Goal: Task Accomplishment & Management: Manage account settings

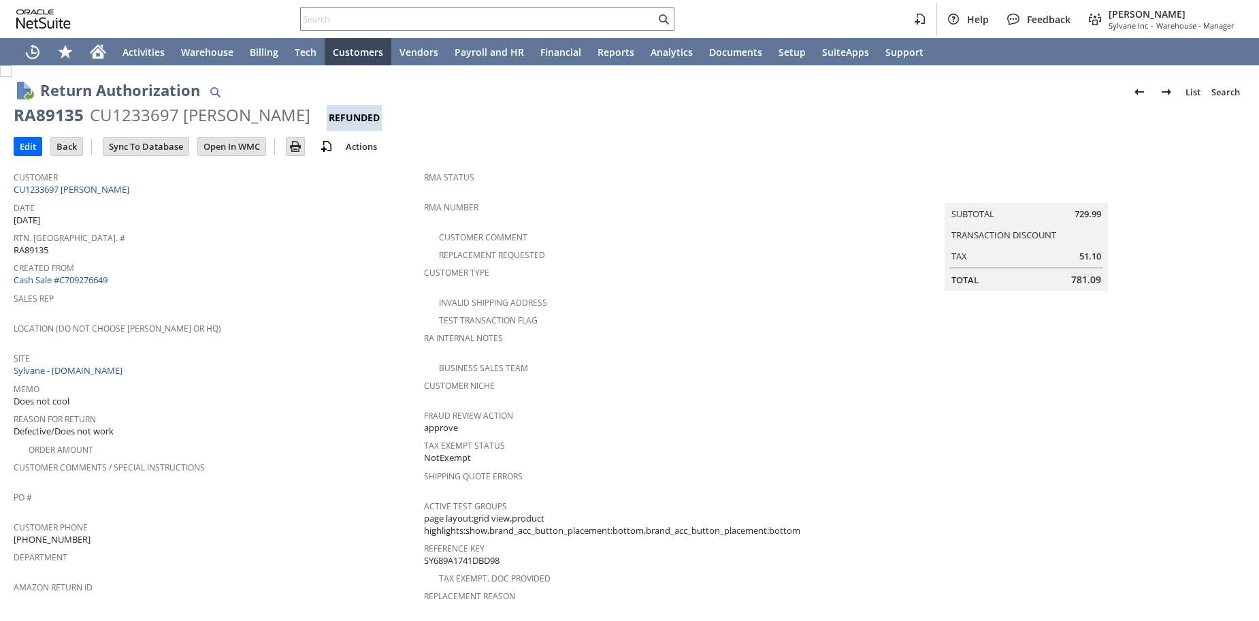
scroll to position [480, 0]
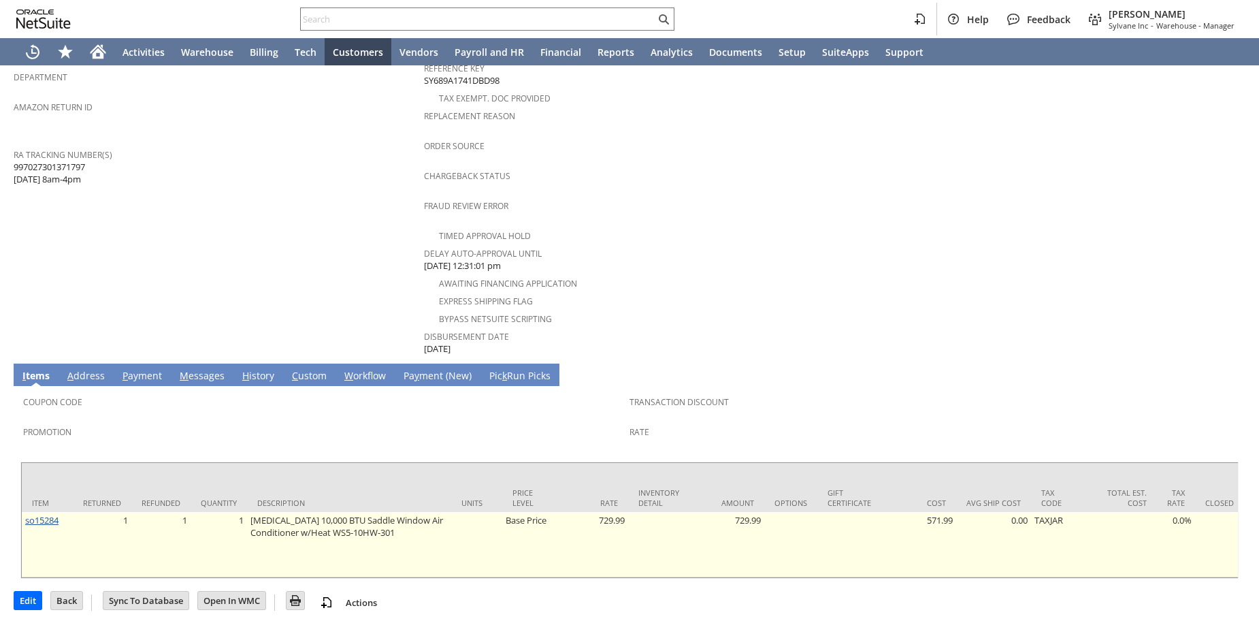
click at [35, 514] on link "so15284" at bounding box center [41, 520] width 33 height 12
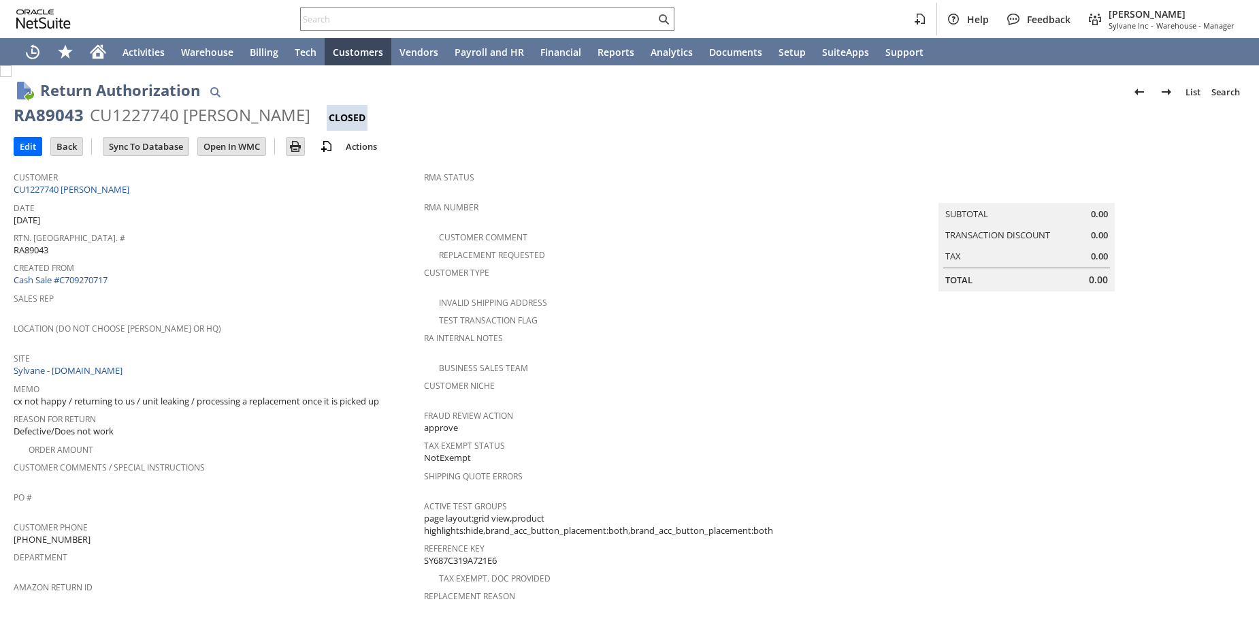
click at [296, 334] on div "Location (Do Not Choose Sheeran or HQ)" at bounding box center [216, 333] width 404 height 29
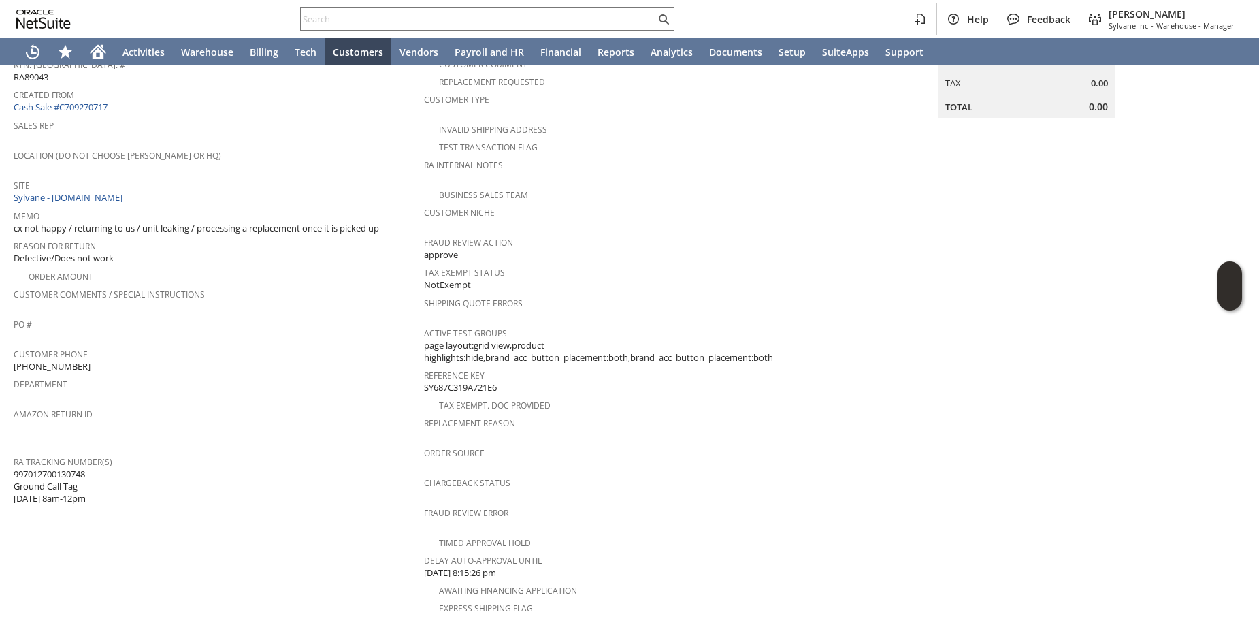
scroll to position [455, 0]
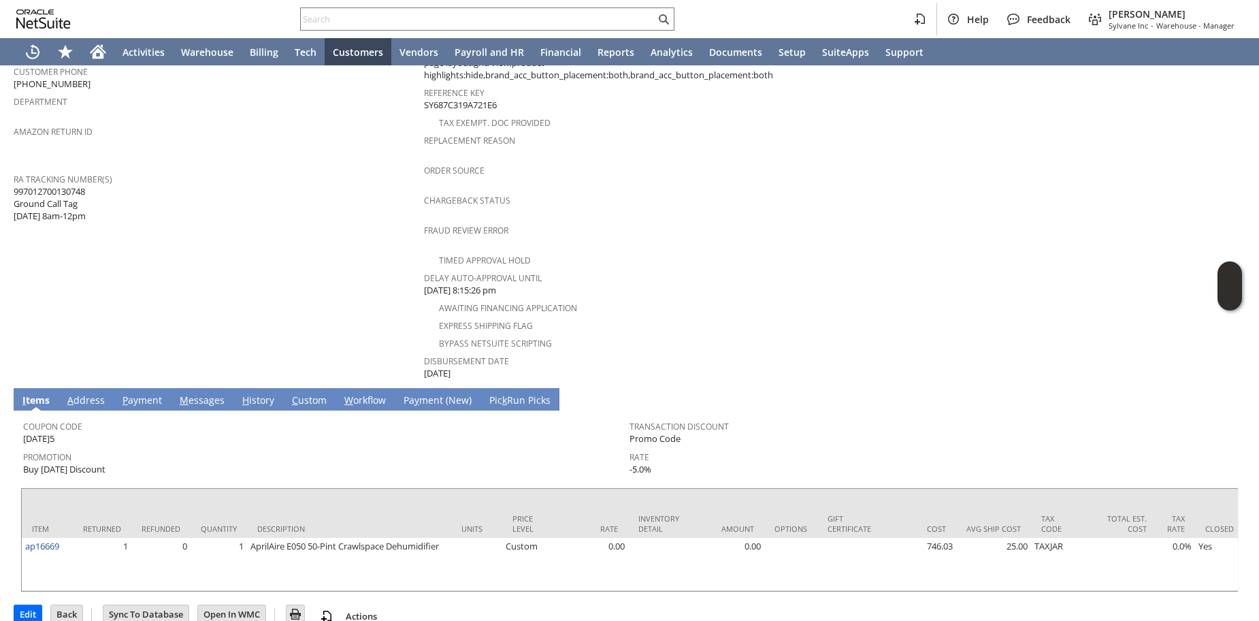
click at [293, 393] on span "C" at bounding box center [295, 399] width 6 height 13
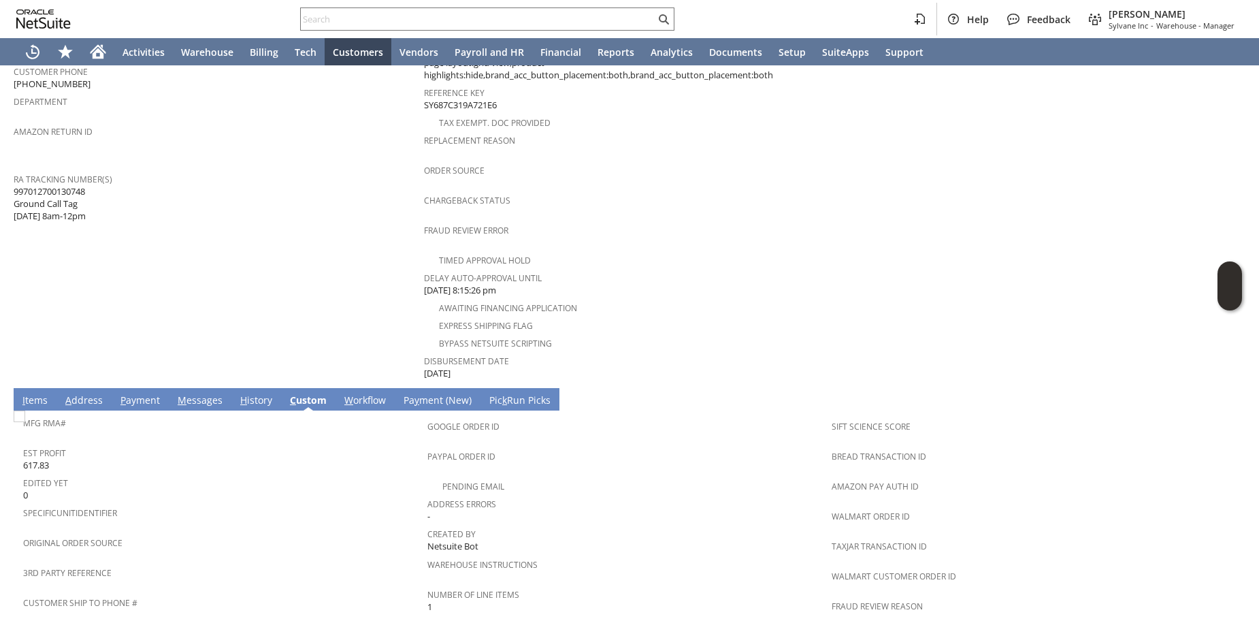
click at [255, 393] on link "H istory" at bounding box center [256, 400] width 39 height 15
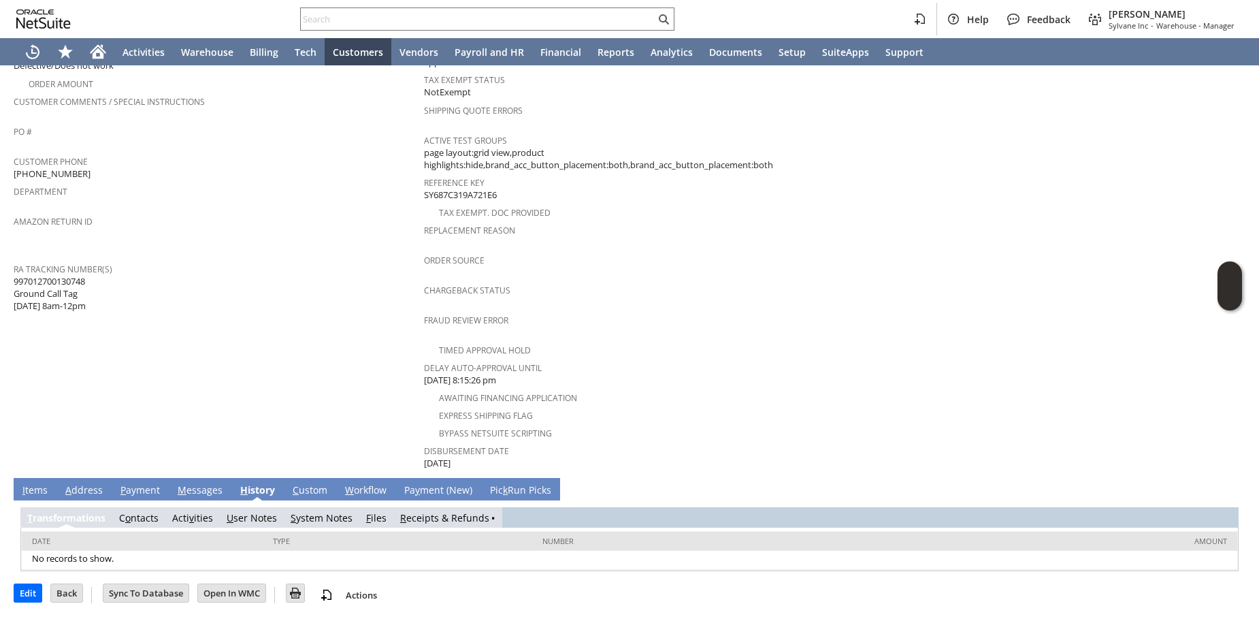
scroll to position [347, 0]
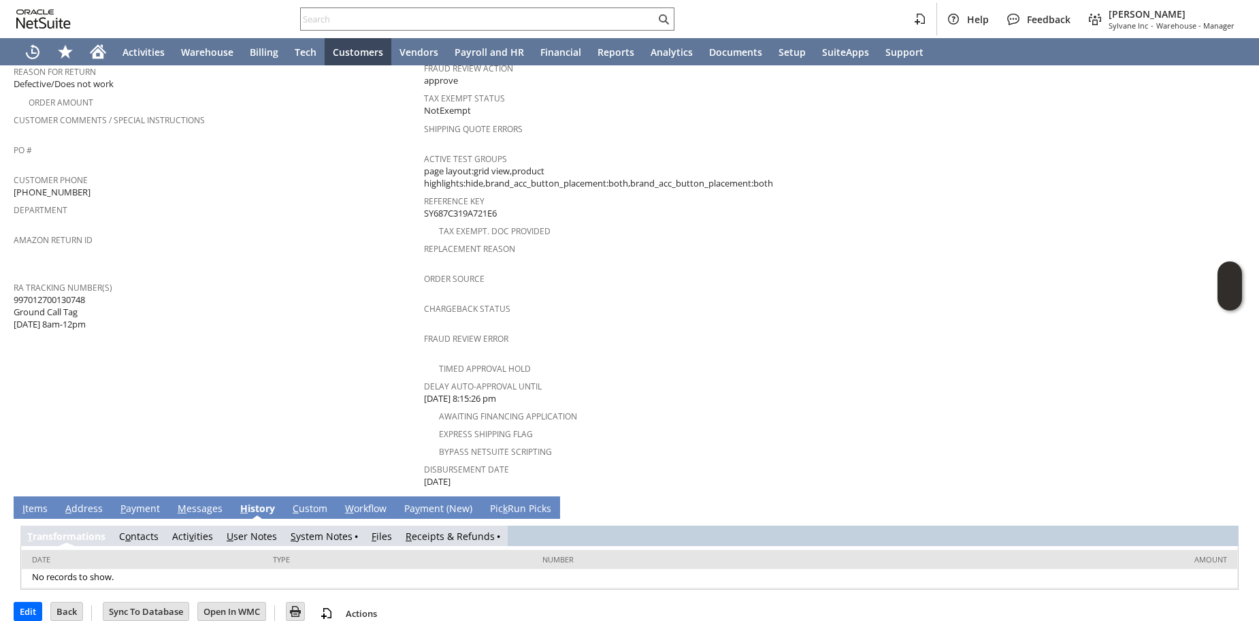
click at [451, 530] on link "R eceipts & Refunds" at bounding box center [450, 536] width 89 height 13
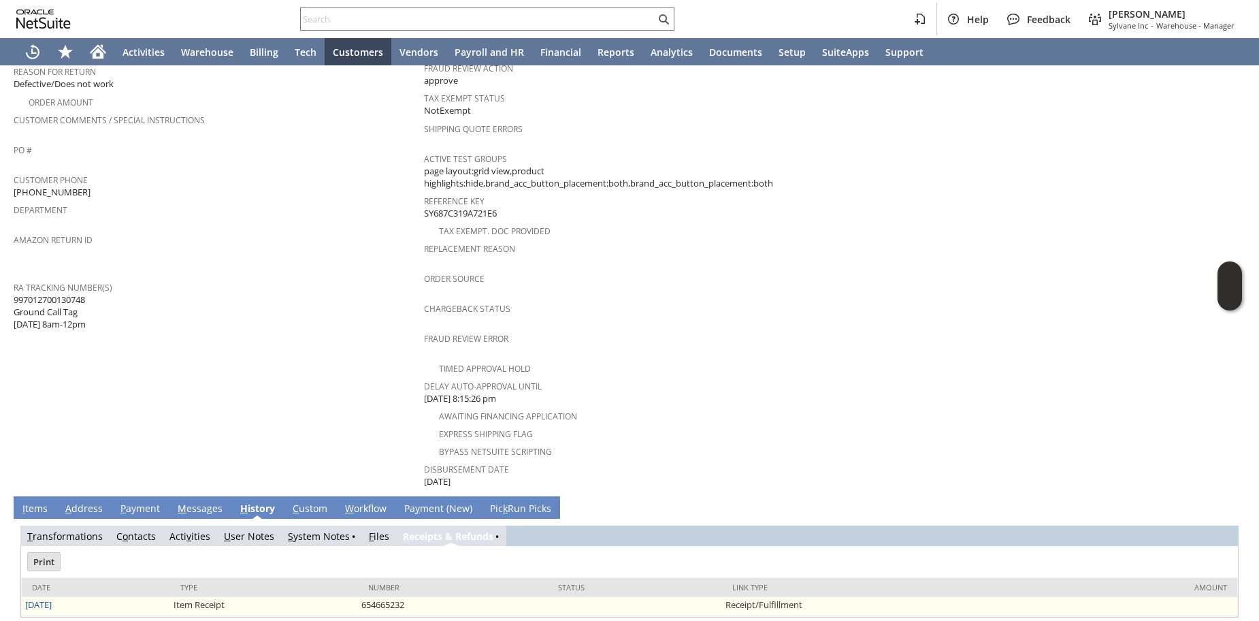
scroll to position [0, 0]
click at [37, 598] on link "8/14/2025" at bounding box center [38, 604] width 27 height 12
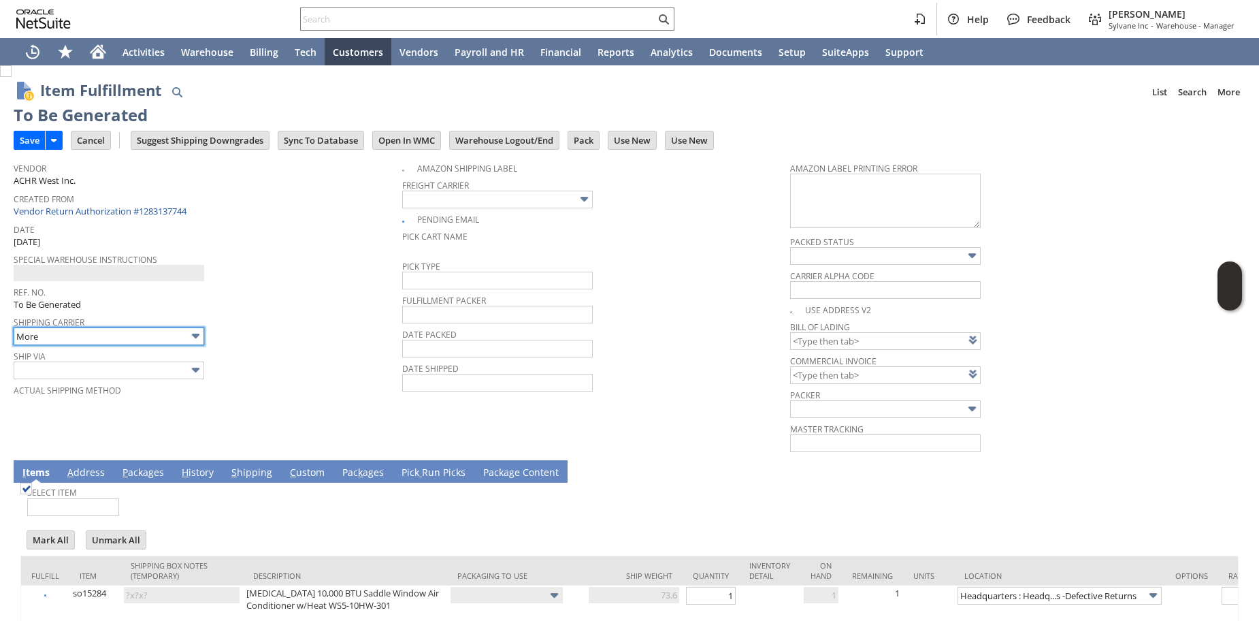
click at [108, 337] on input "More" at bounding box center [109, 336] width 191 height 18
click at [131, 334] on input "More" at bounding box center [109, 336] width 191 height 18
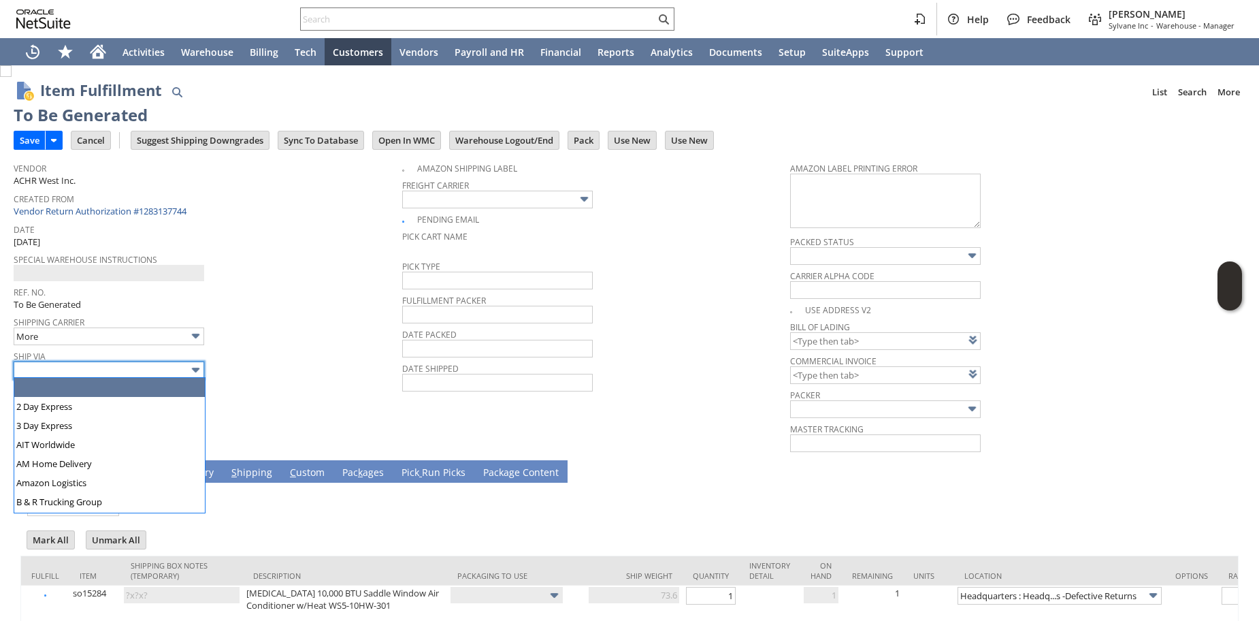
click at [146, 374] on input "text" at bounding box center [109, 370] width 191 height 18
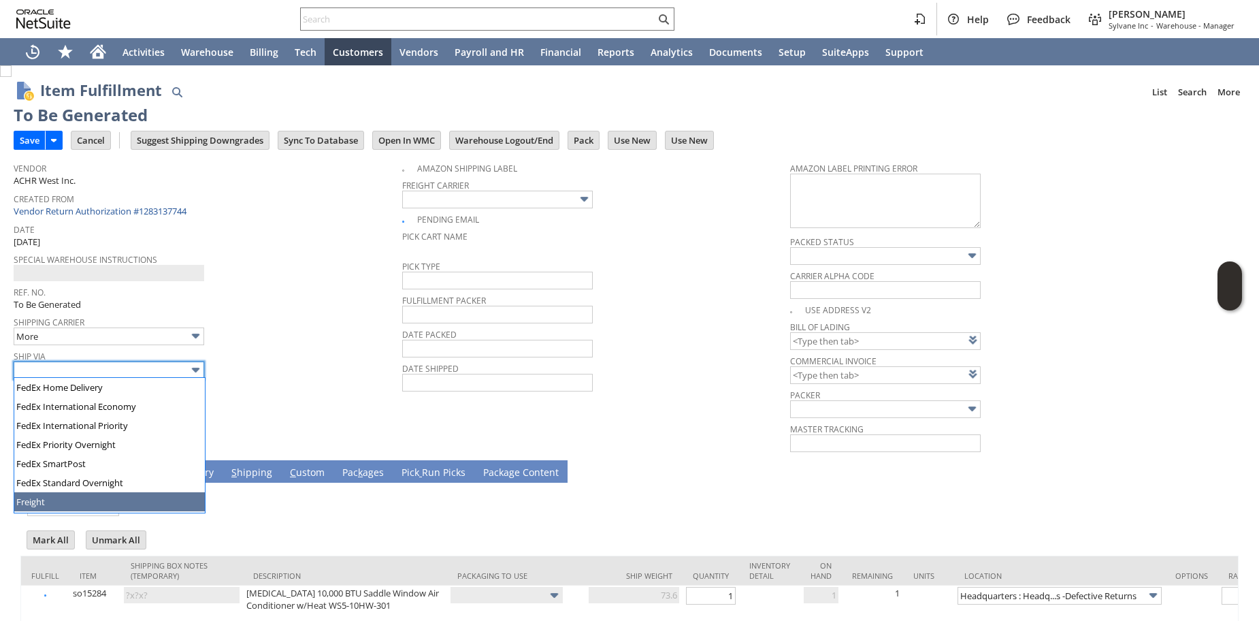
scroll to position [229, 0]
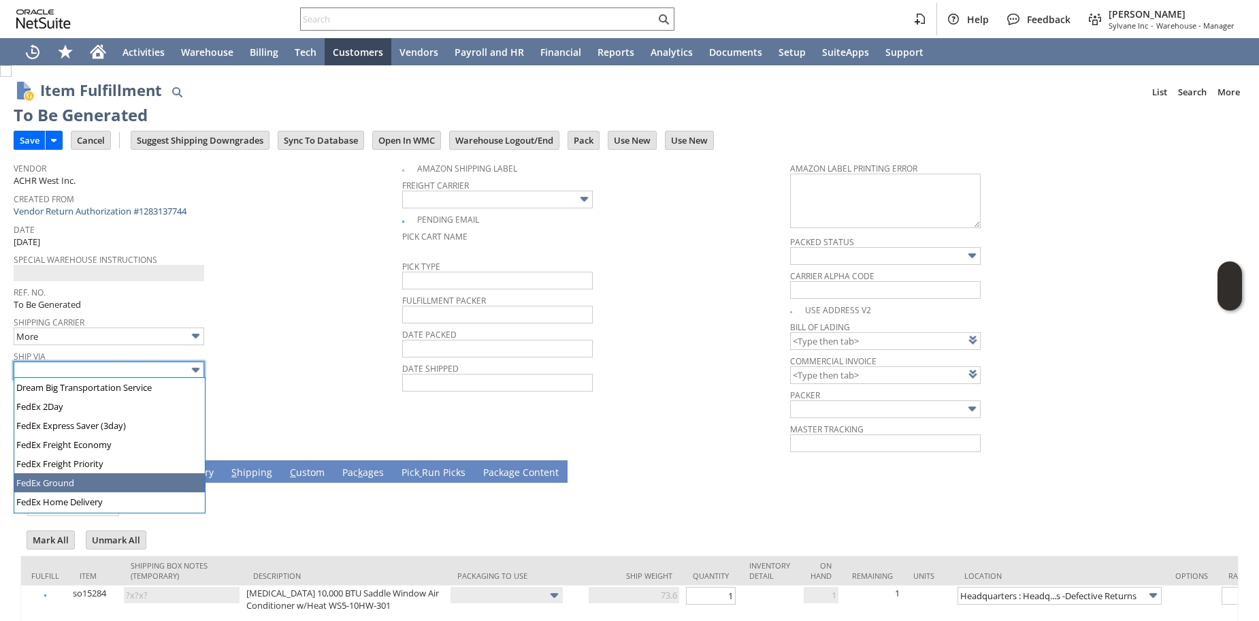
drag, startPoint x: 91, startPoint y: 487, endPoint x: 192, endPoint y: 479, distance: 101.0
type input "FedEx Ground"
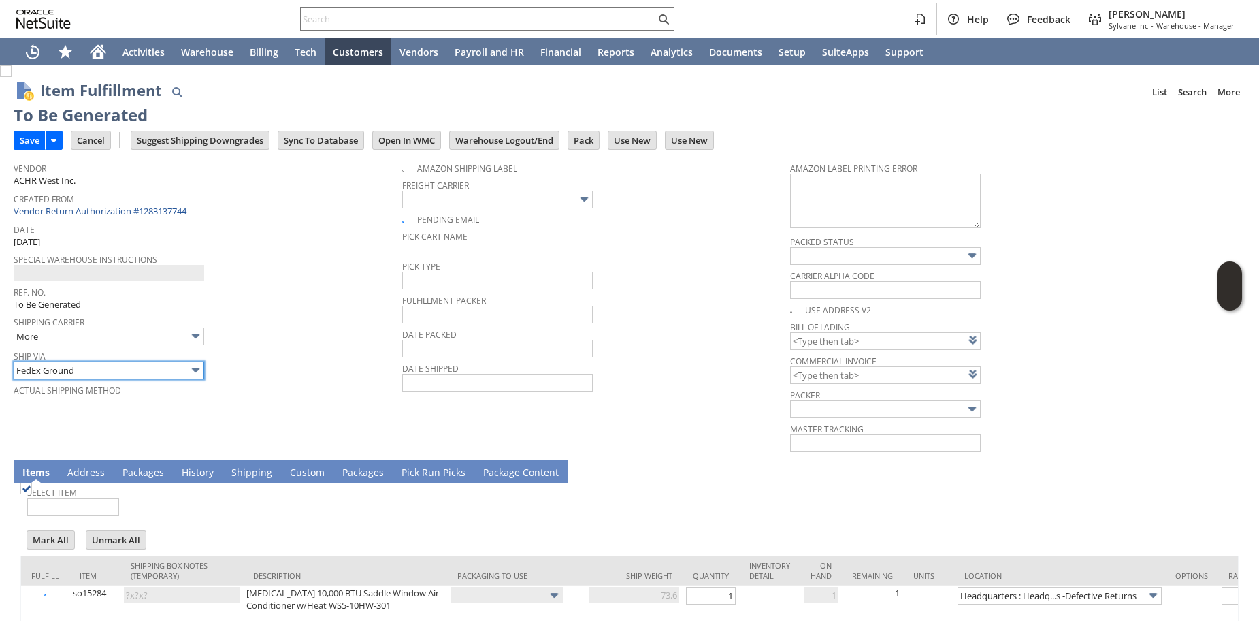
type input "73.6"
type input "OK"
click at [135, 478] on link "P ackages" at bounding box center [143, 473] width 48 height 15
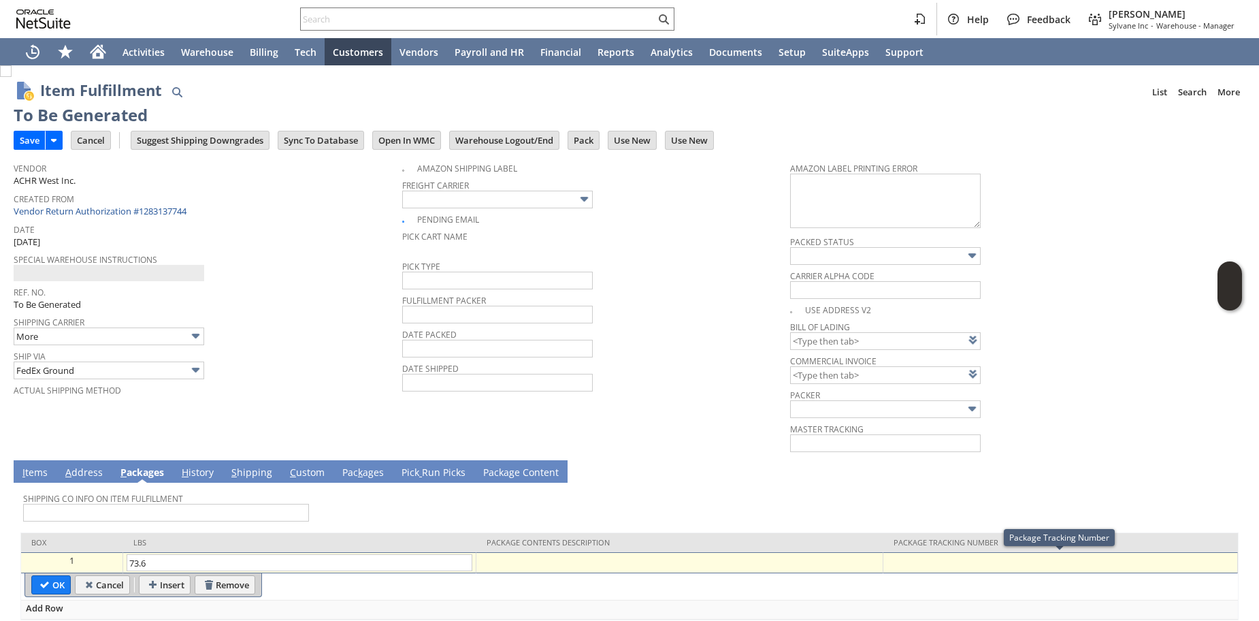
click at [959, 563] on div at bounding box center [1060, 561] width 347 height 14
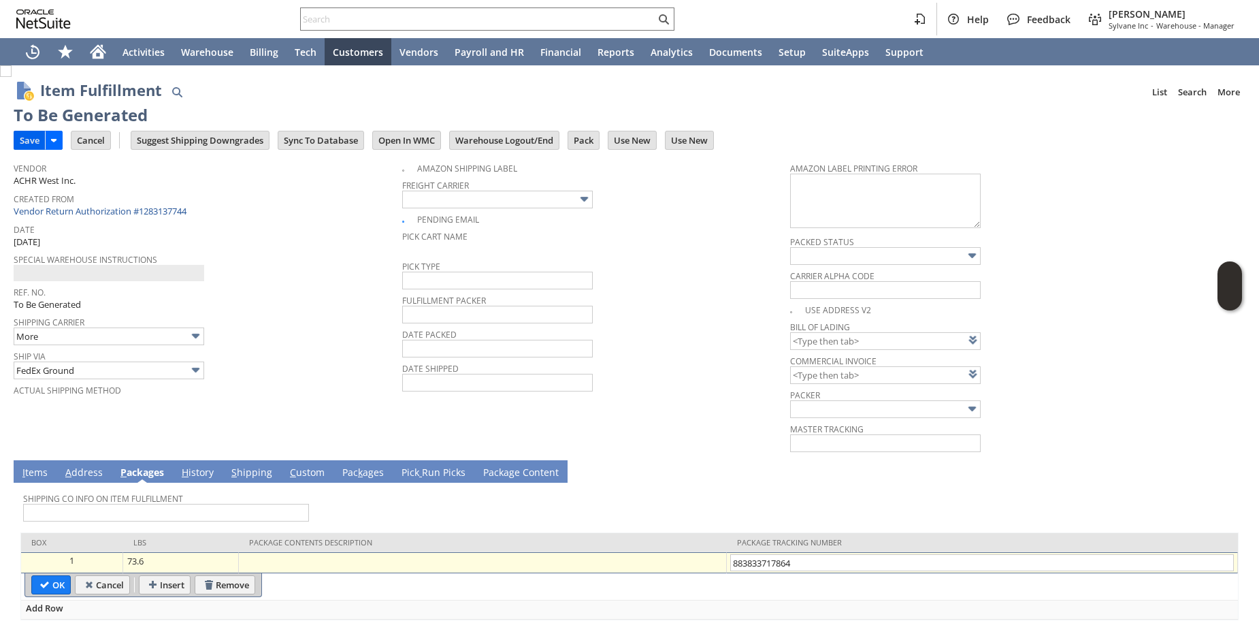
type input "883833717864"
click at [18, 137] on input "Save" at bounding box center [29, 140] width 31 height 18
type input "Add"
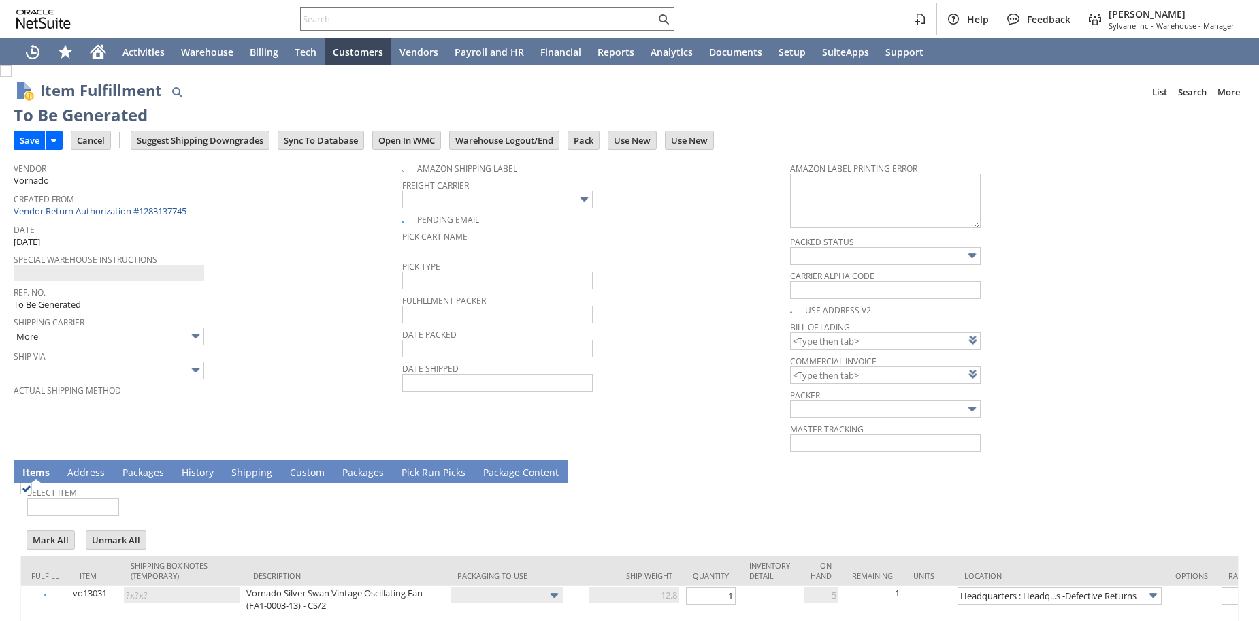
type input "Add"
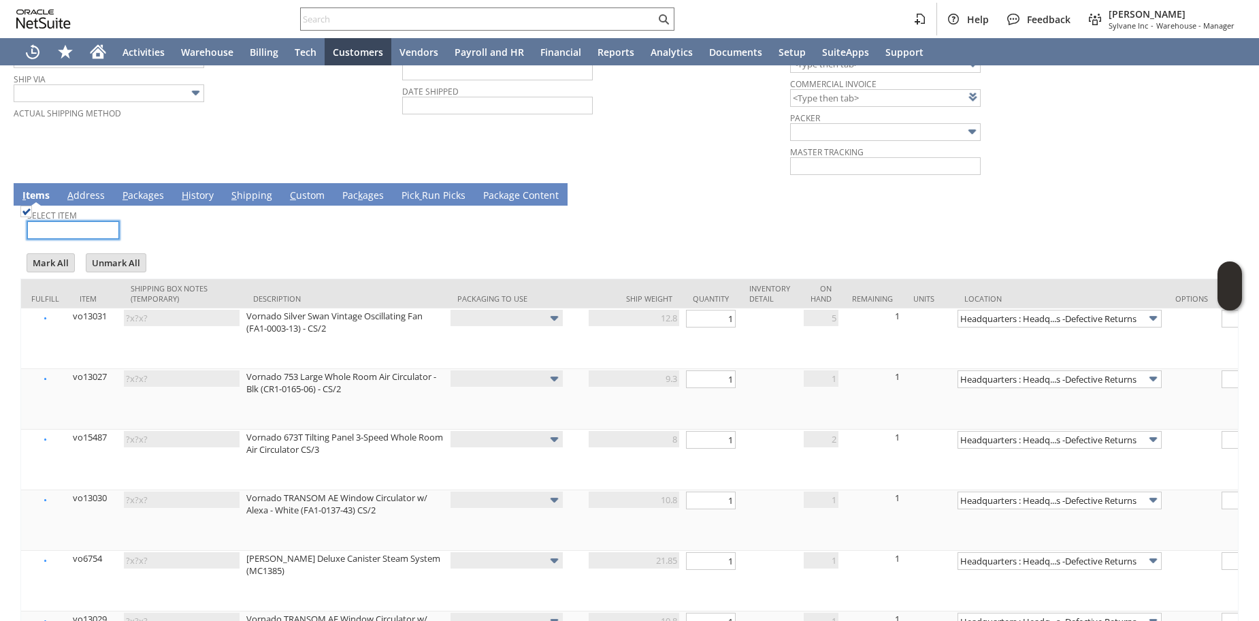
scroll to position [276, 0]
click at [150, 193] on link "P ackages" at bounding box center [143, 196] width 48 height 15
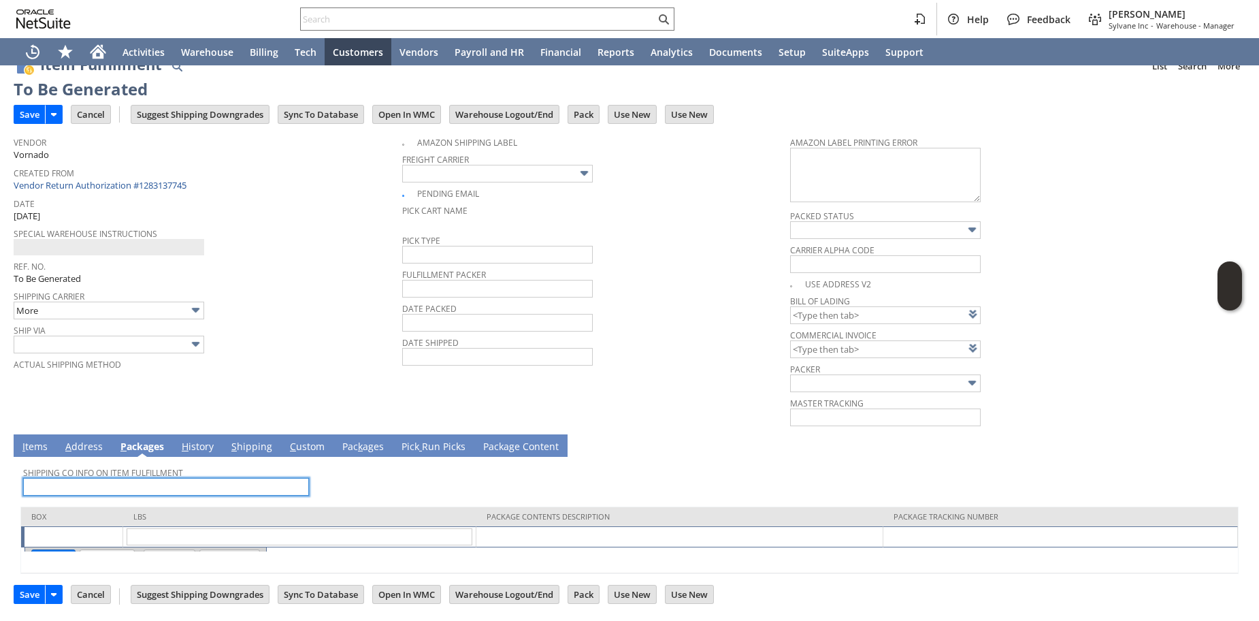
scroll to position [27, 0]
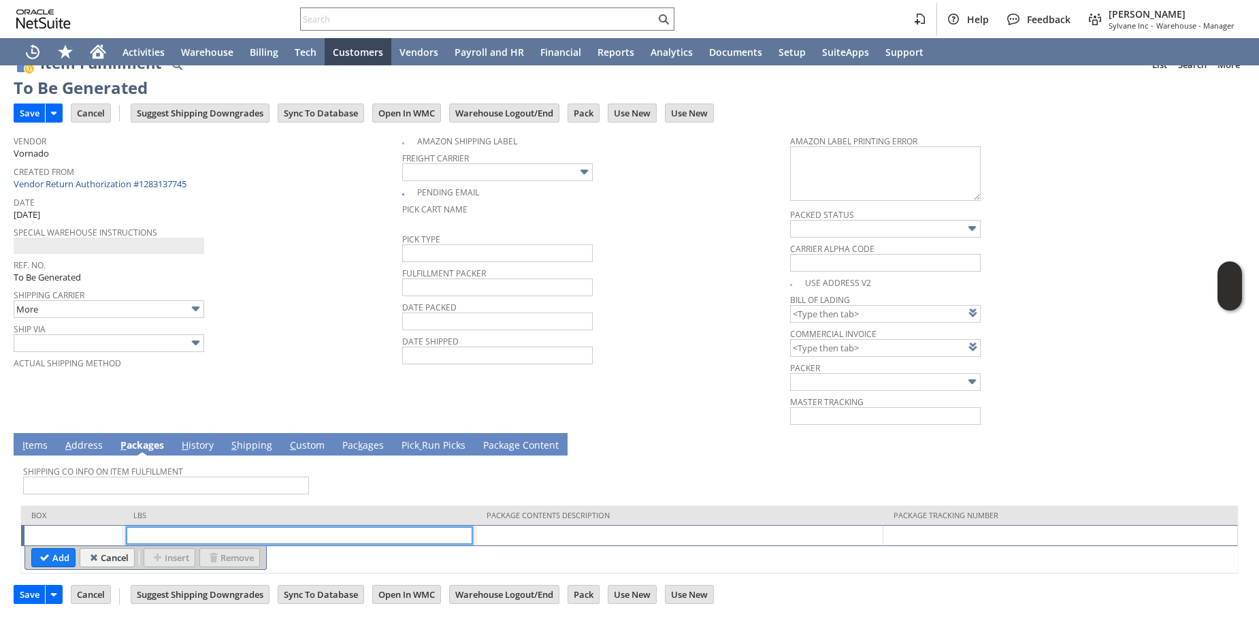
type input "1"
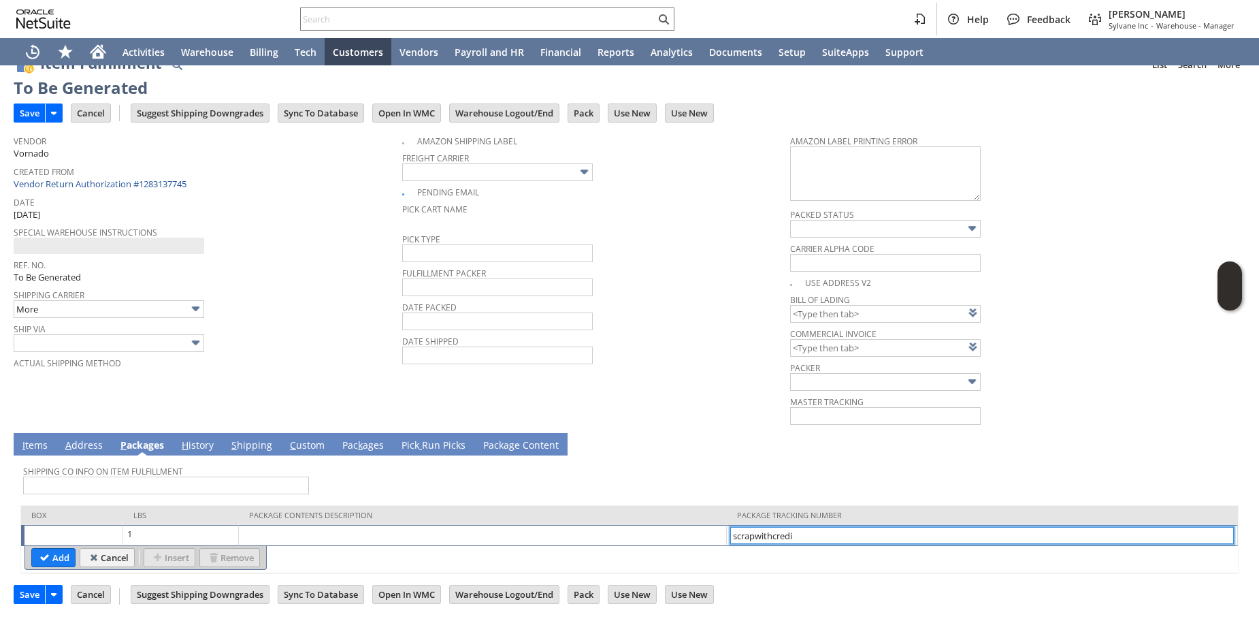
type input "scrapwithcredit"
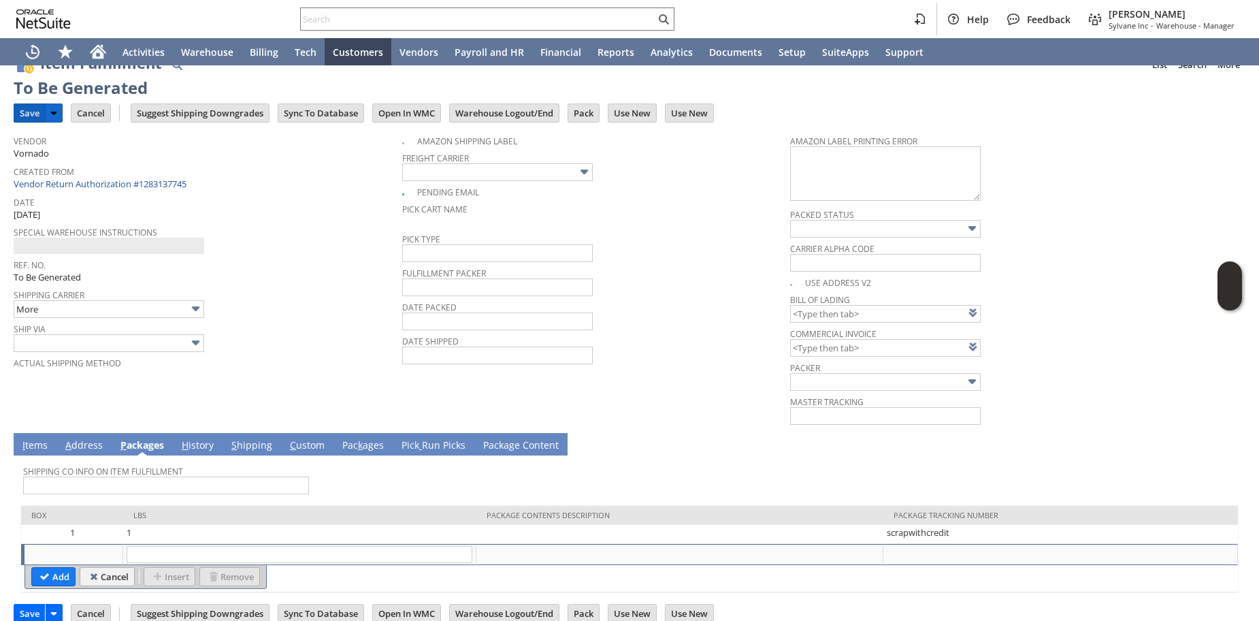
click at [31, 122] on input "Save" at bounding box center [29, 113] width 31 height 18
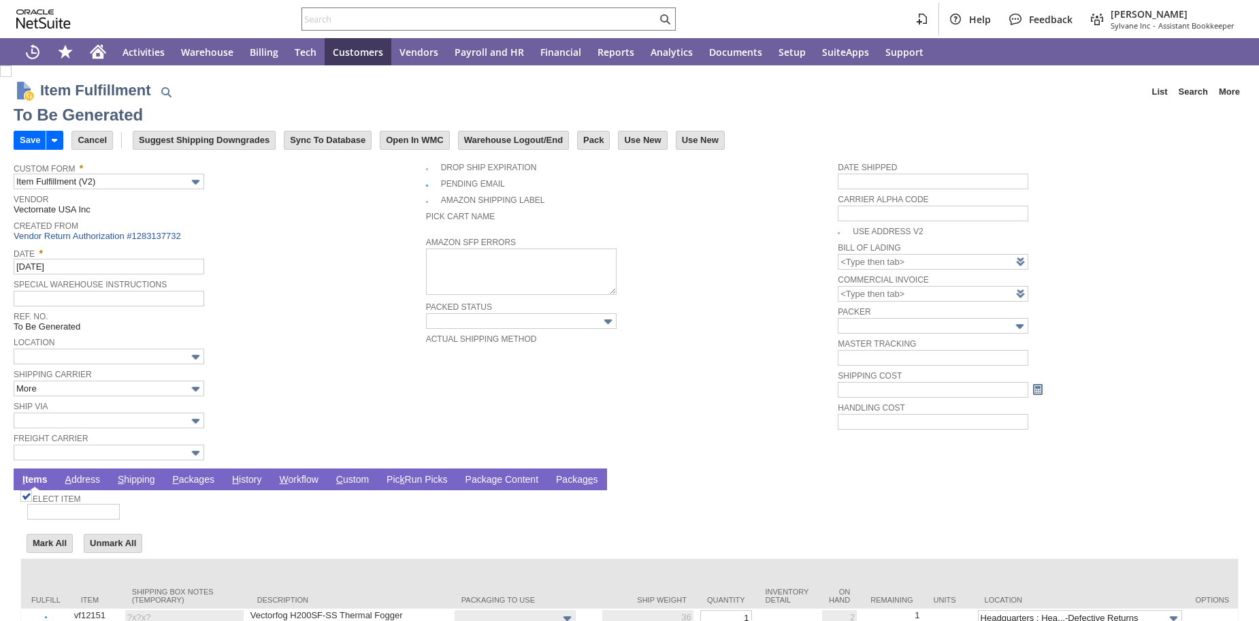
type input "0.00"
click at [83, 428] on input "text" at bounding box center [109, 420] width 191 height 16
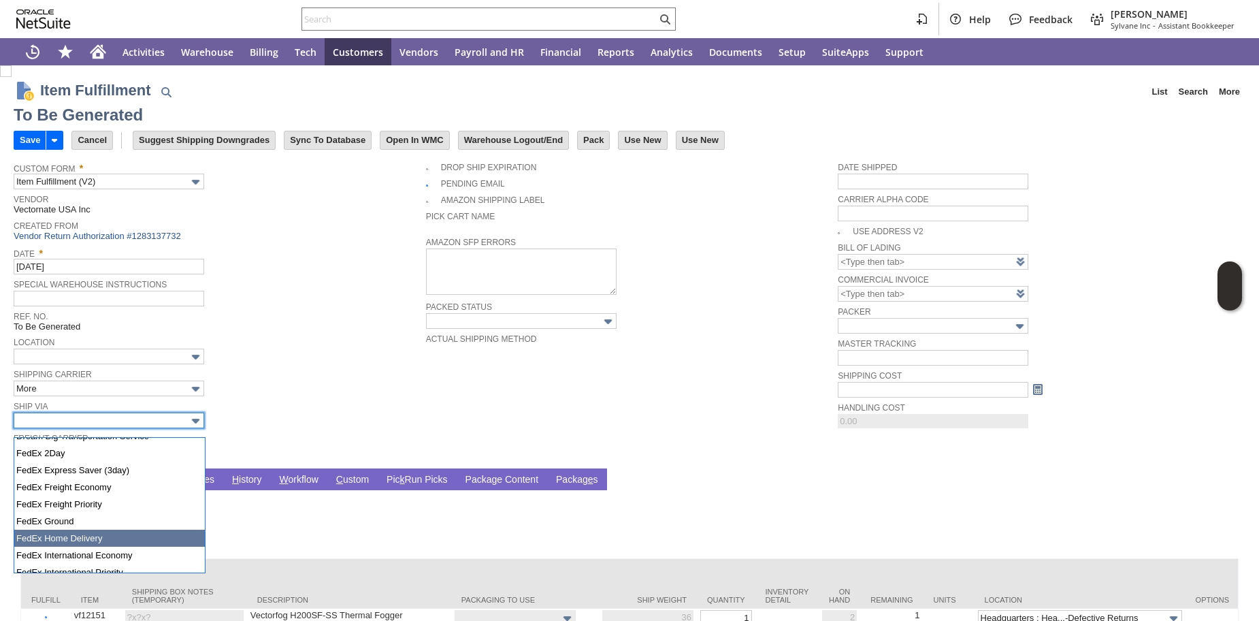
scroll to position [265, 0]
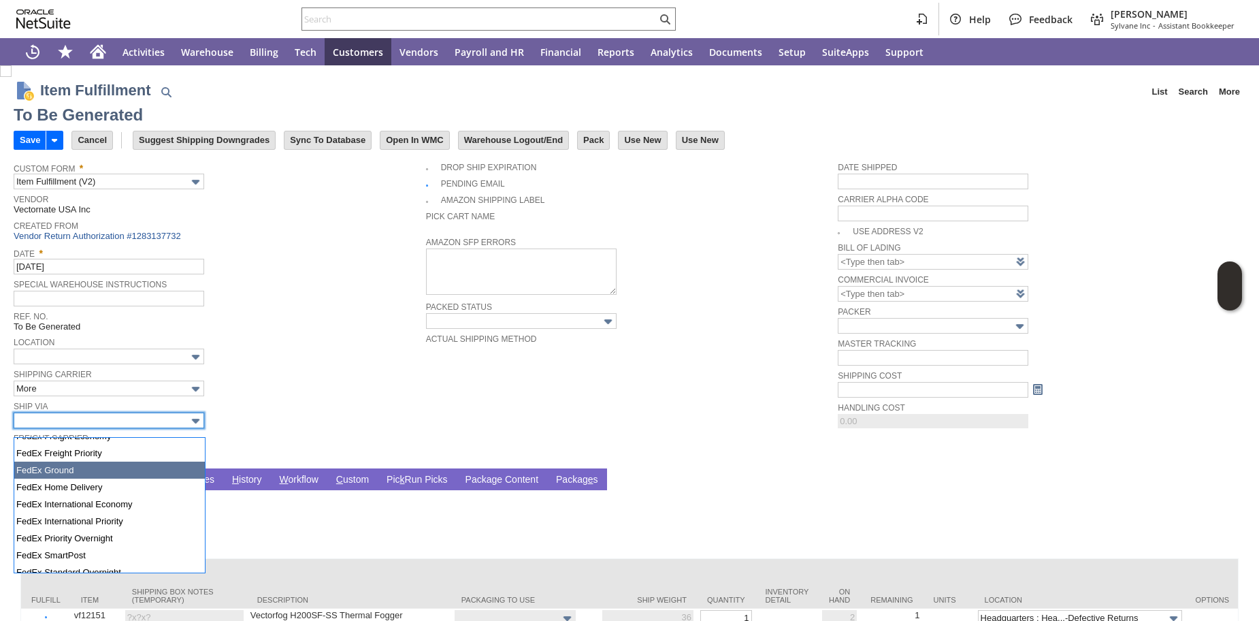
type input "FedEx Ground"
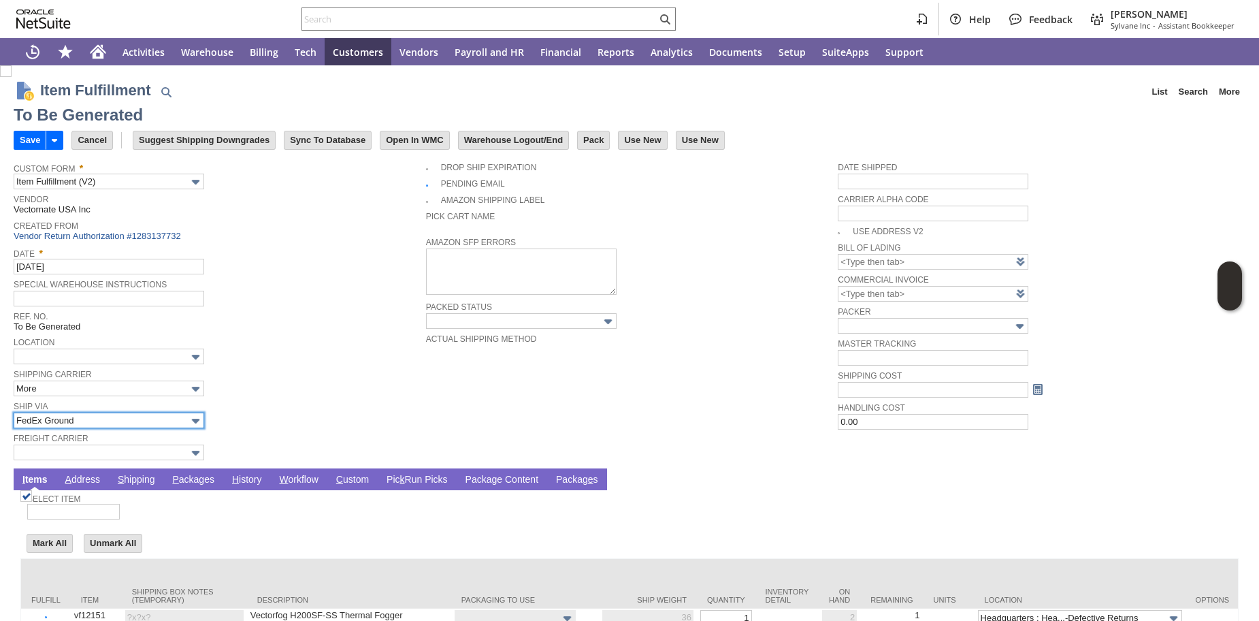
type input "36"
type input "OK"
click at [197, 487] on link "P ackages" at bounding box center [193, 480] width 49 height 13
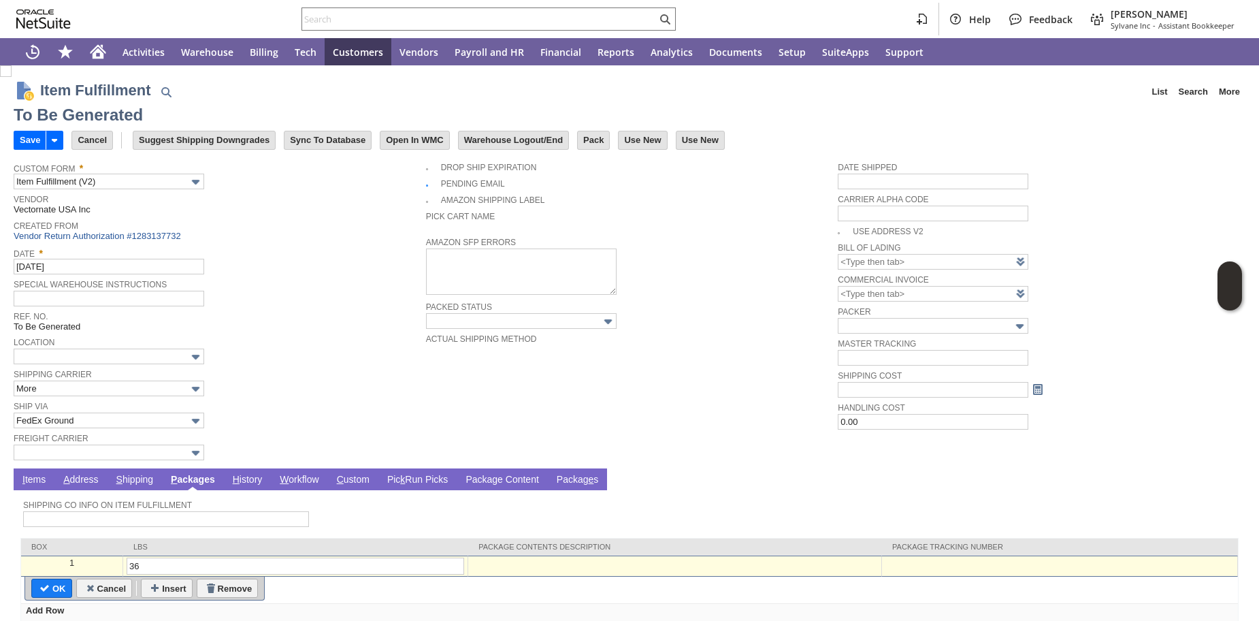
click at [923, 569] on div at bounding box center [1060, 563] width 348 height 12
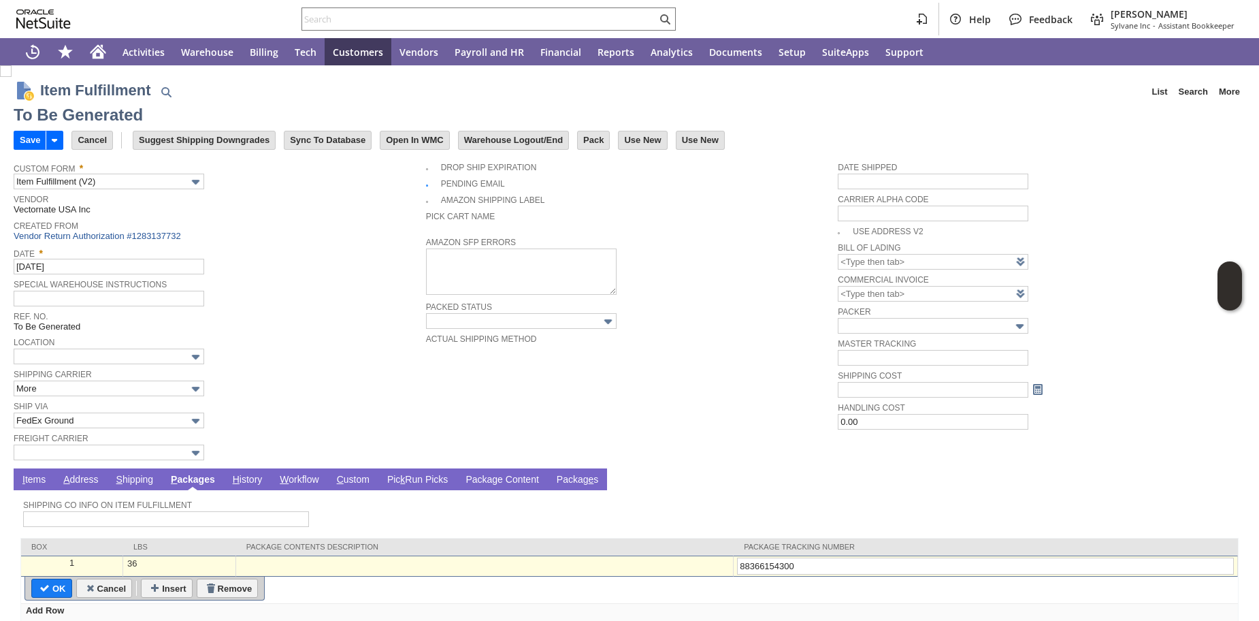
type input "883661543003"
type input "Add"
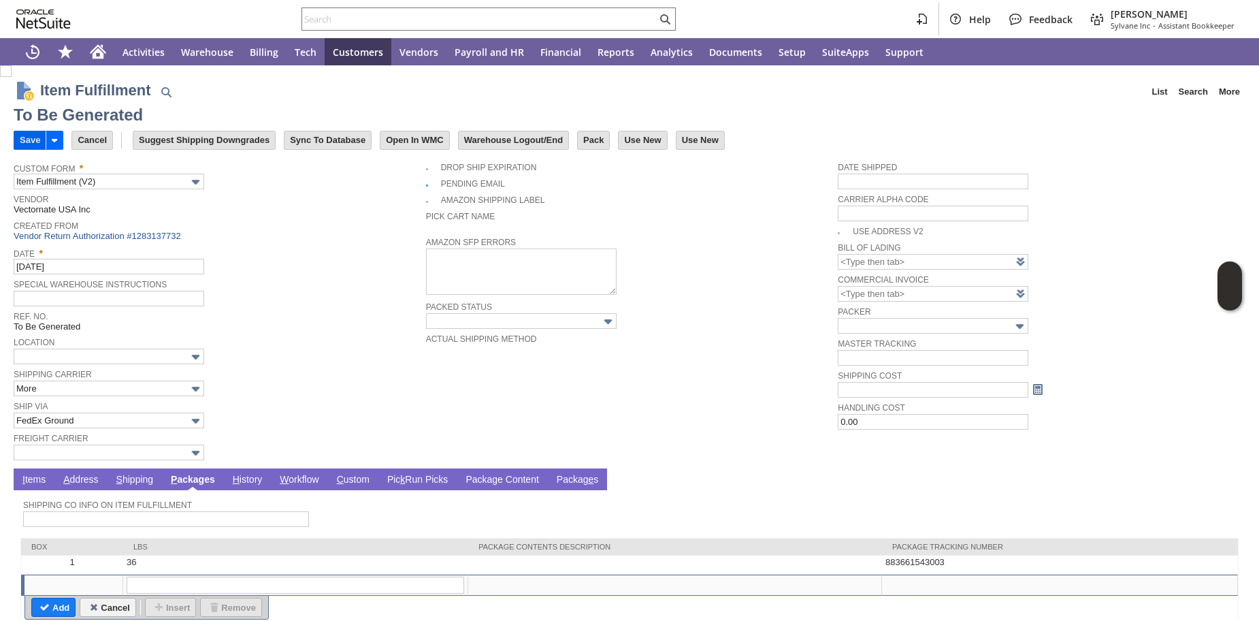
click at [14, 141] on td "Save" at bounding box center [30, 140] width 32 height 19
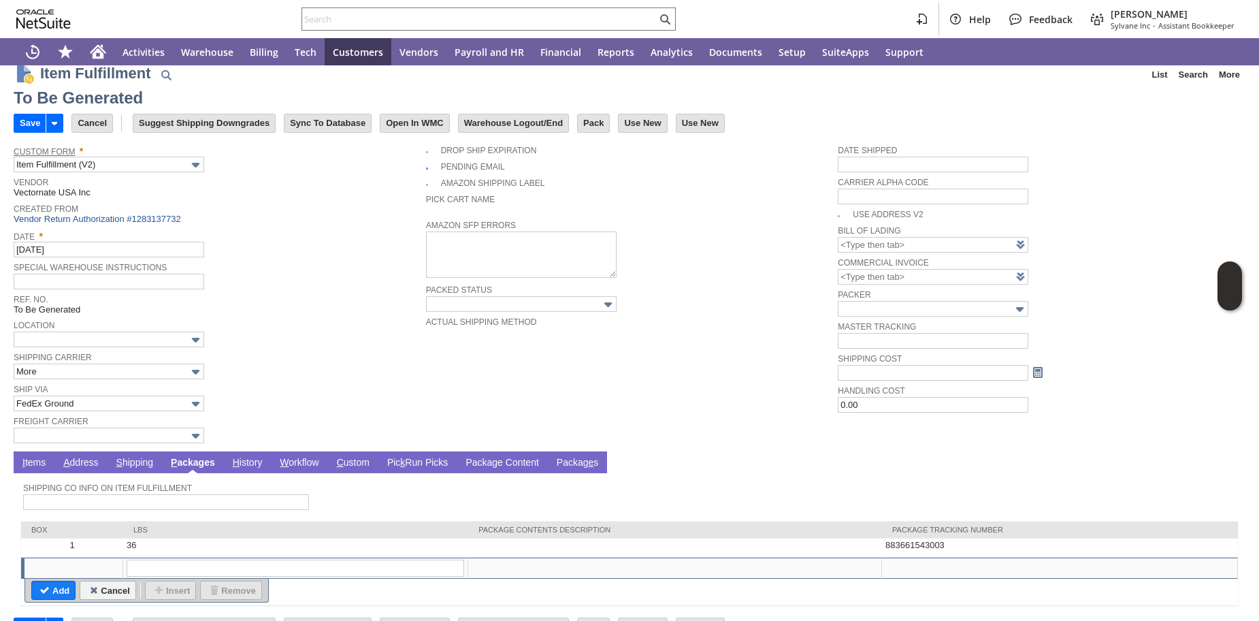
scroll to position [0, 0]
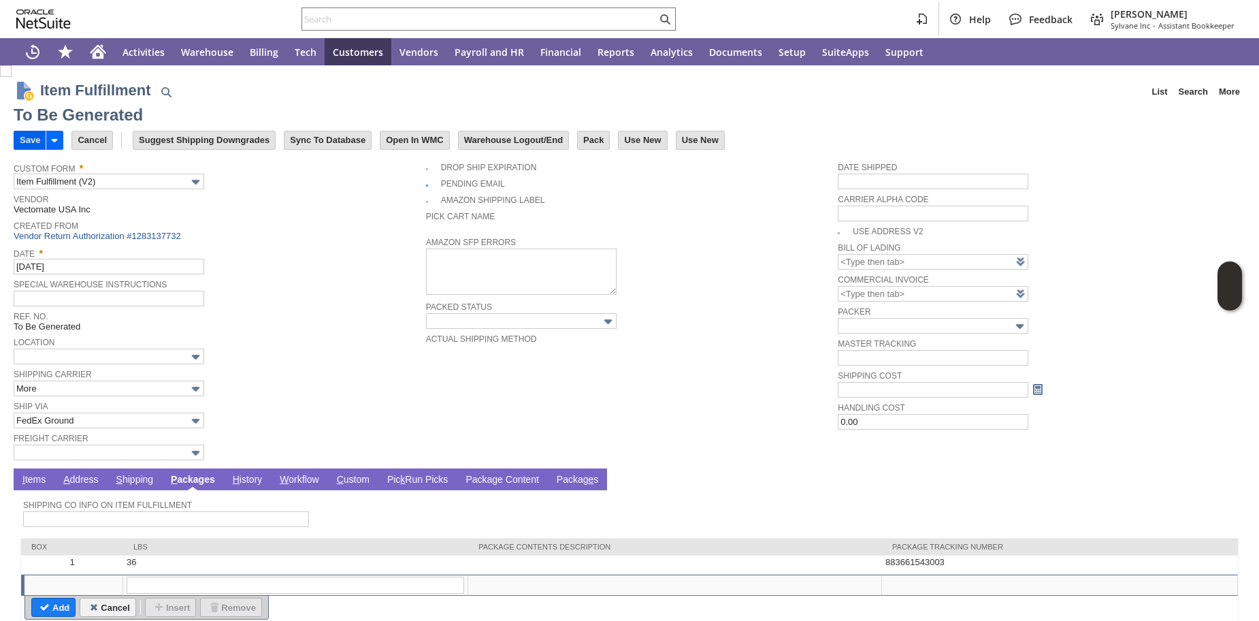
click at [26, 139] on input "Save" at bounding box center [29, 140] width 31 height 18
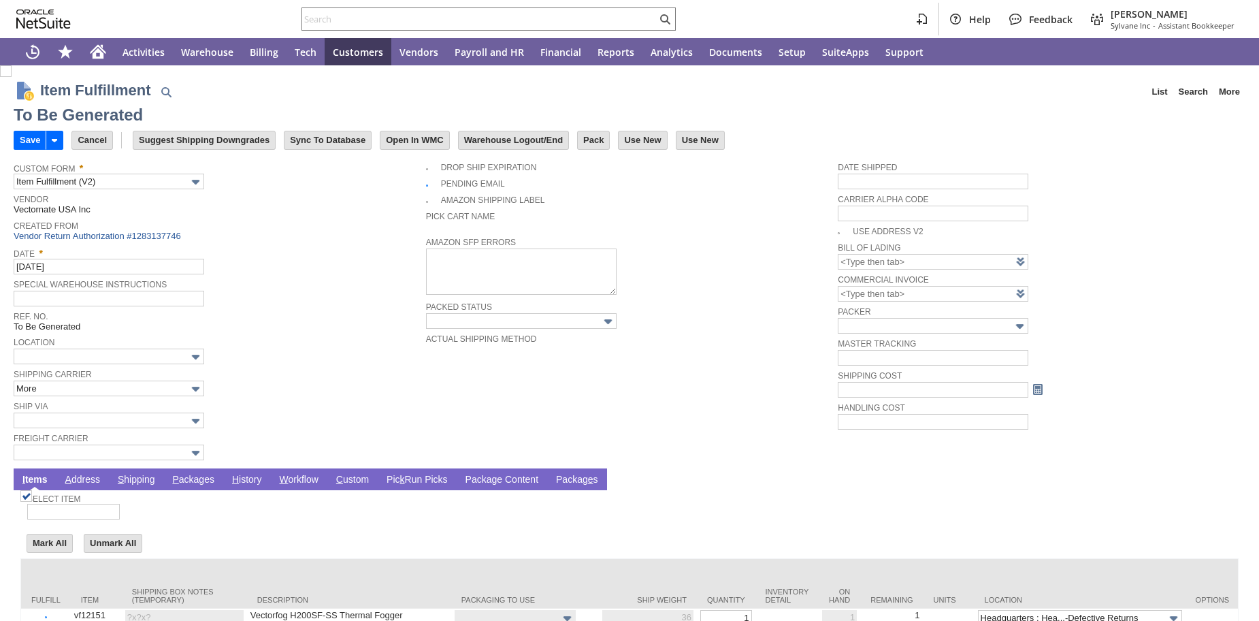
type input "0.00"
type input "Add"
click at [152, 428] on input "text" at bounding box center [109, 420] width 191 height 16
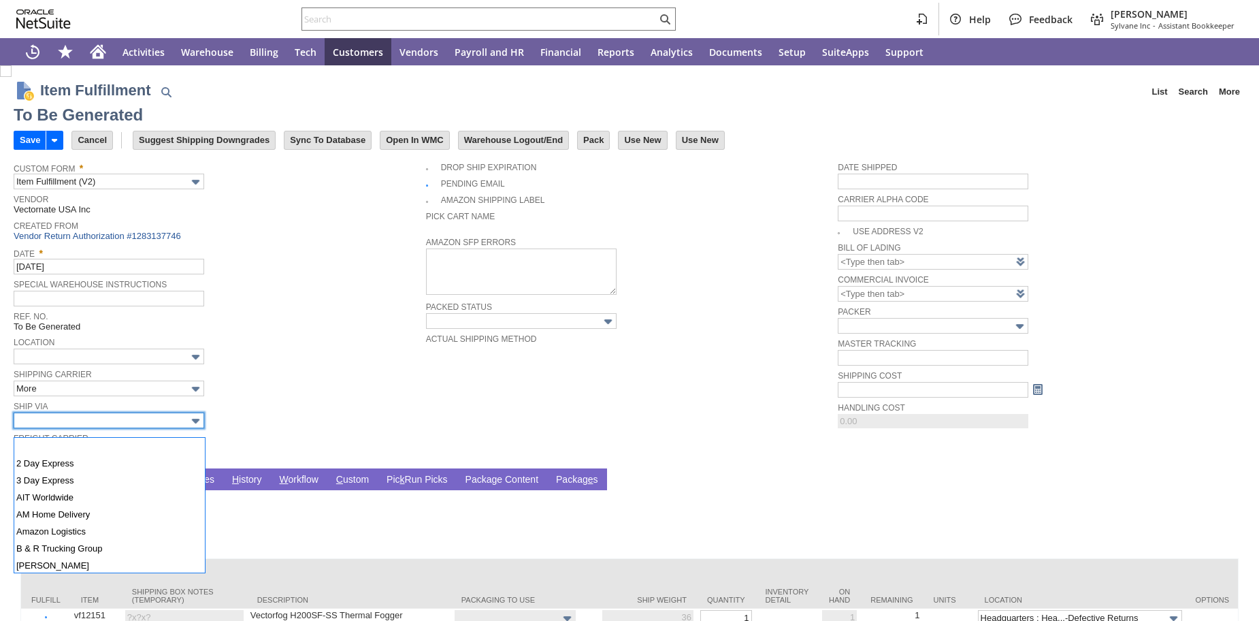
scroll to position [212, 0]
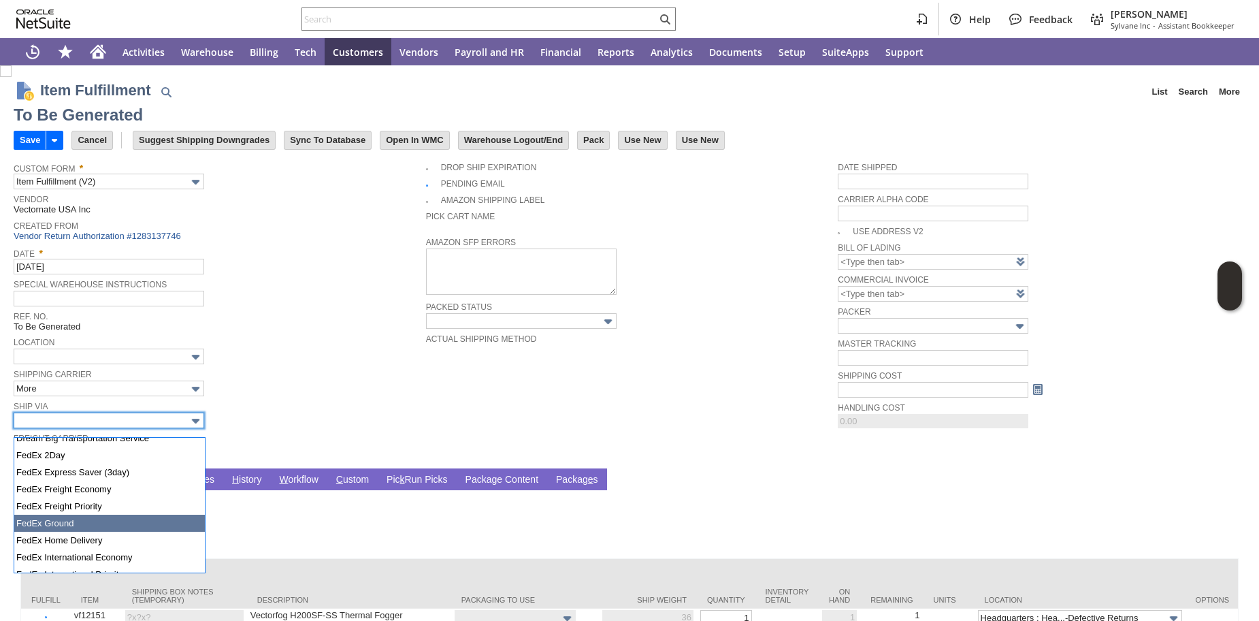
type input "FedEx Ground"
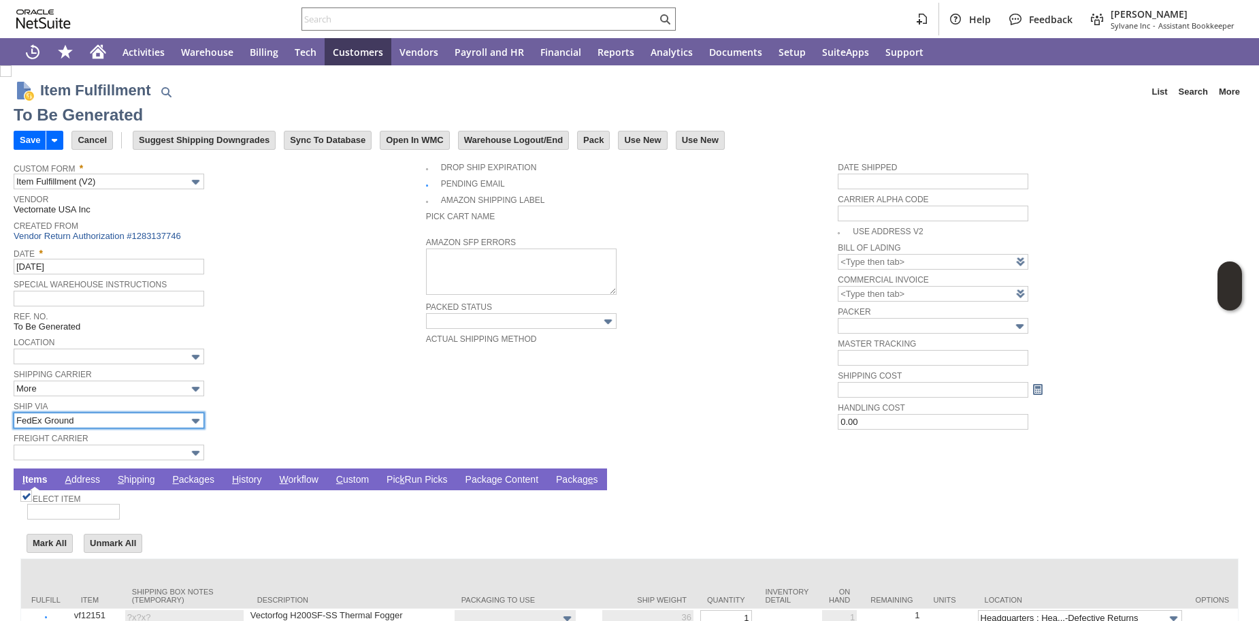
type input "36"
type input "OK"
click at [199, 487] on link "P ackages" at bounding box center [193, 480] width 49 height 13
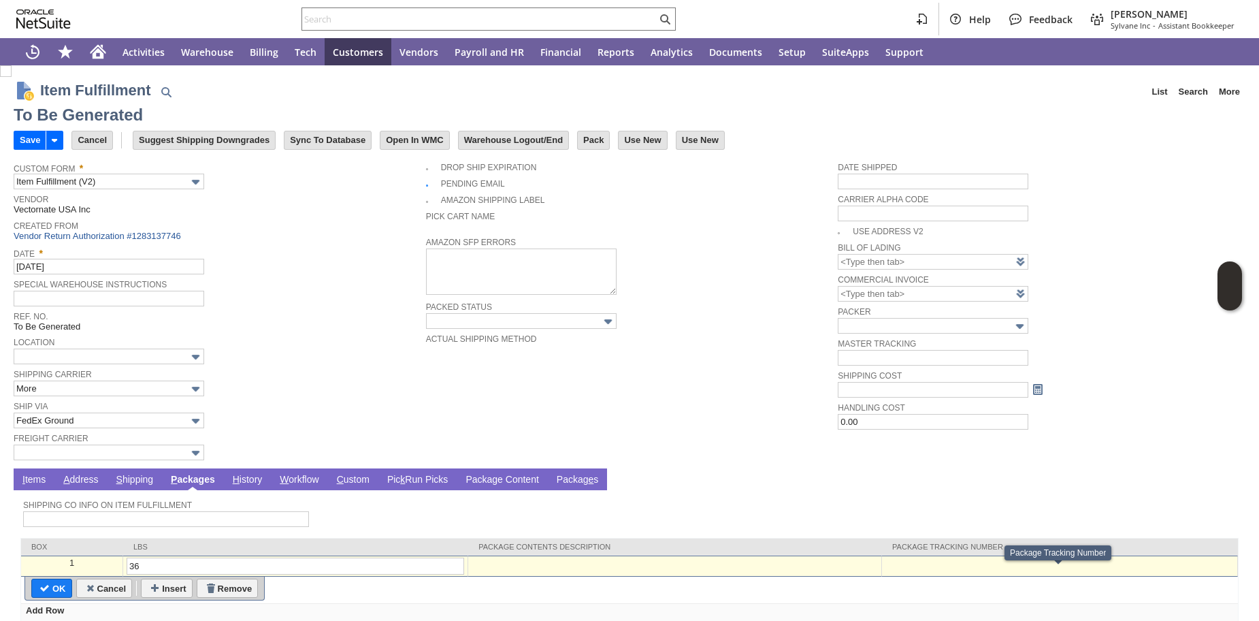
click at [950, 569] on div at bounding box center [1060, 563] width 348 height 12
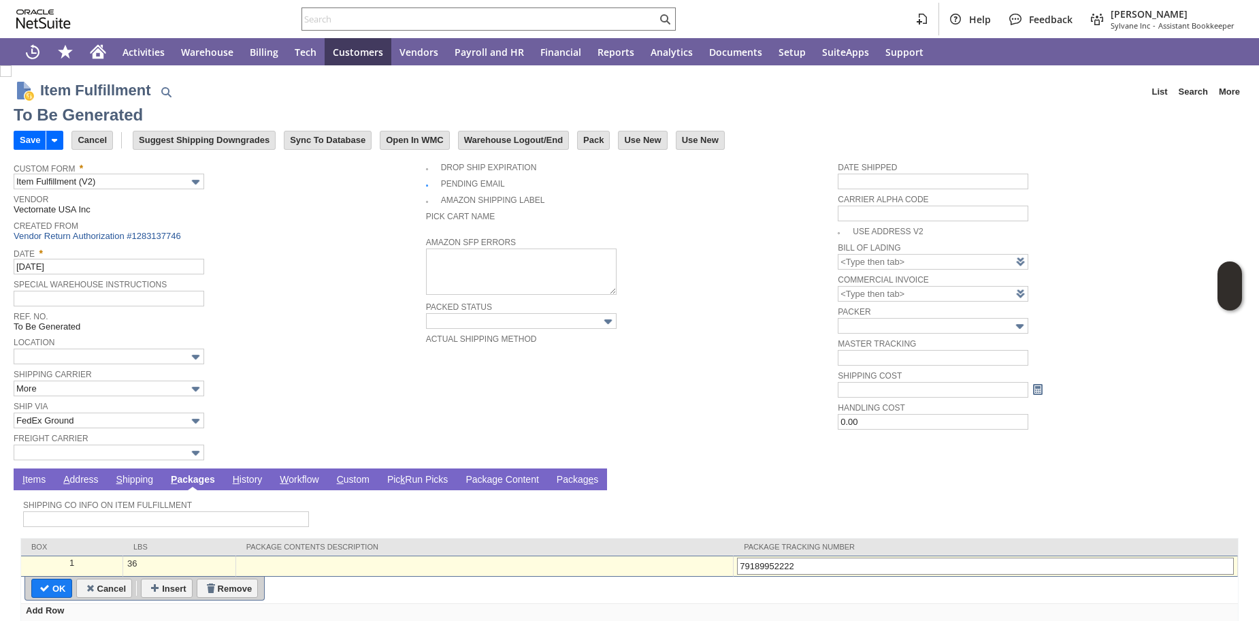
type input "791899522227"
type input "Add"
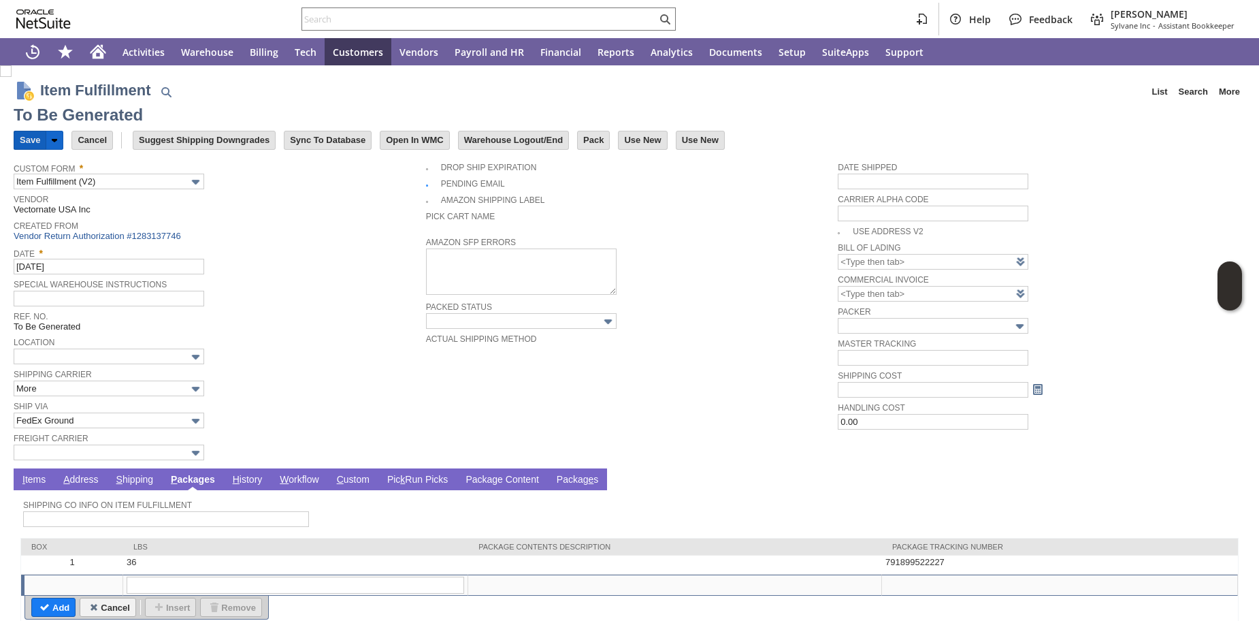
click at [28, 142] on input "Save" at bounding box center [29, 140] width 31 height 18
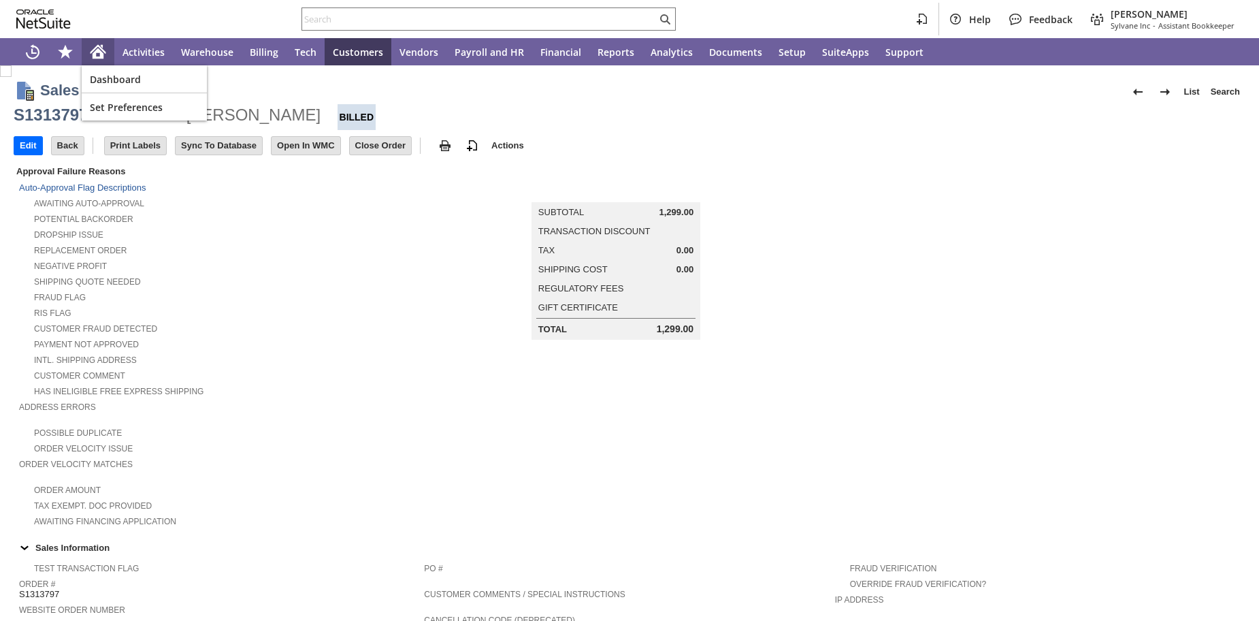
click at [97, 50] on icon "Home" at bounding box center [98, 53] width 11 height 10
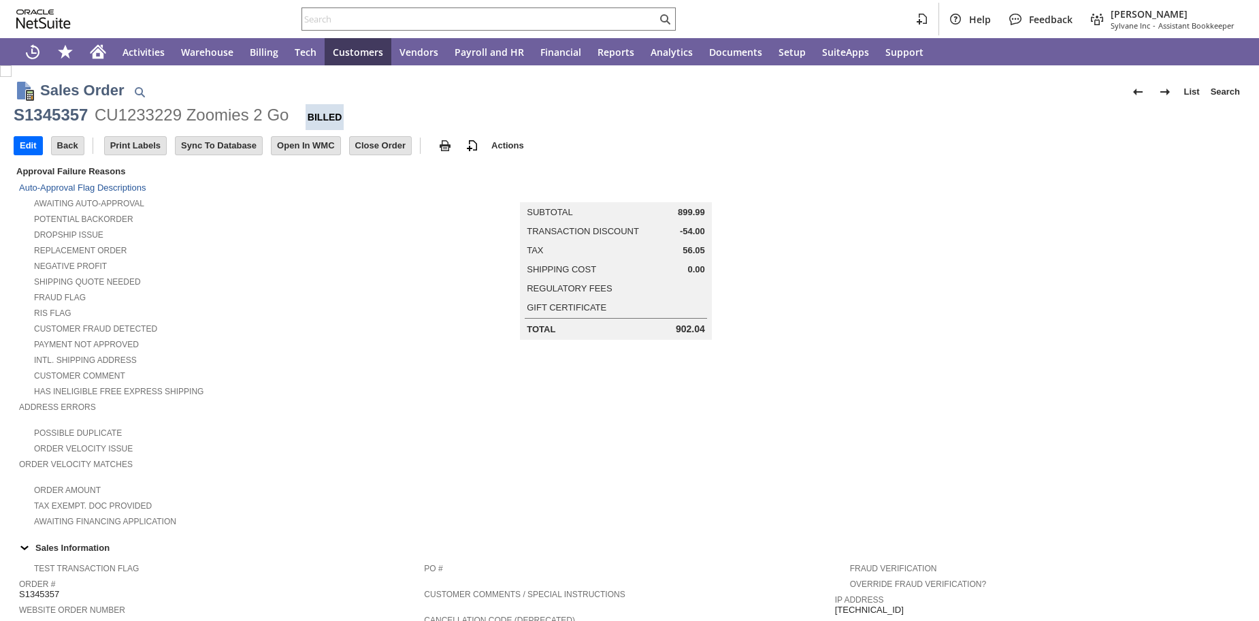
scroll to position [310, 0]
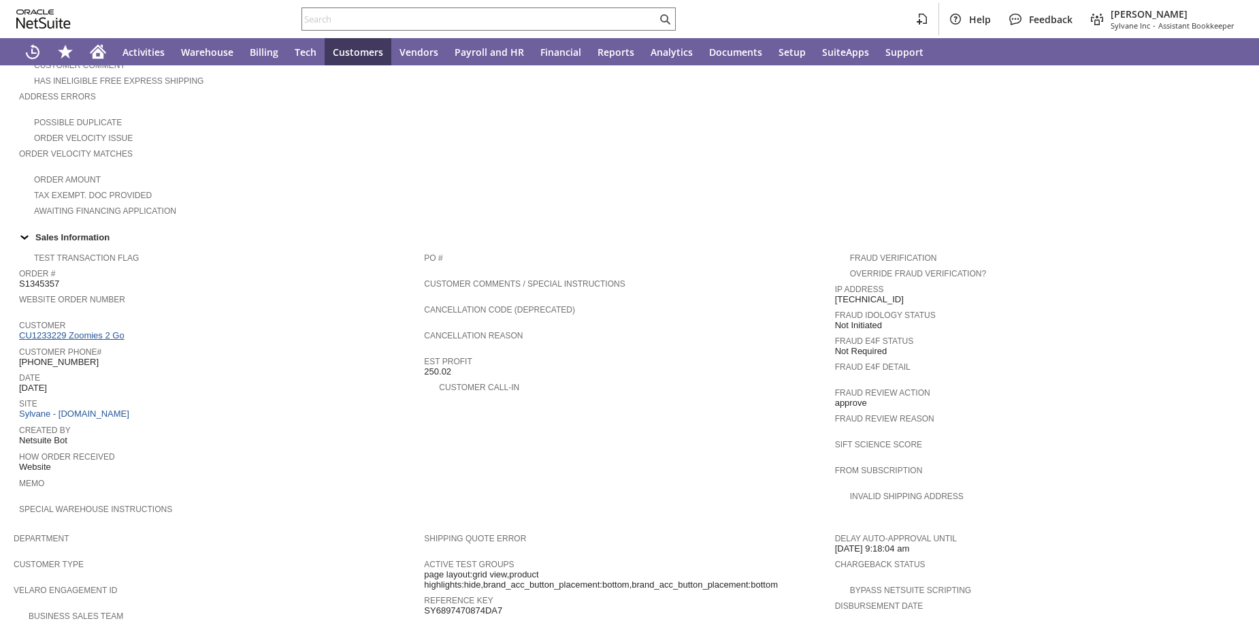
click at [79, 340] on link "CU1233229 Zoomies 2 Go" at bounding box center [73, 335] width 109 height 10
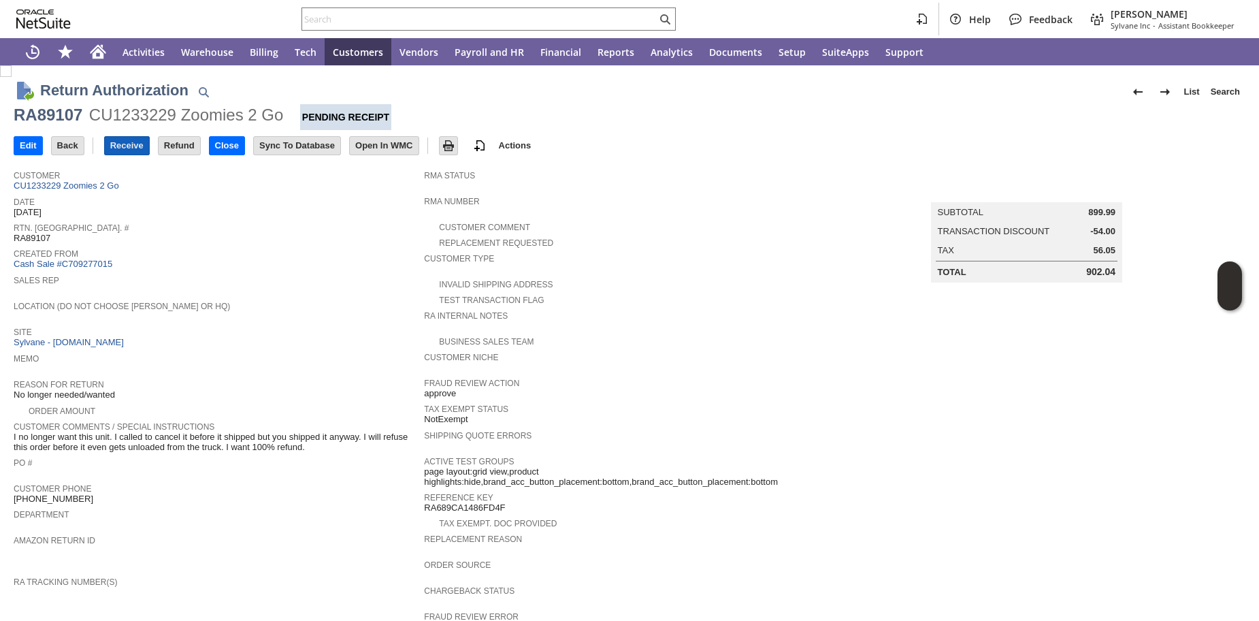
click at [142, 149] on input "Receive" at bounding box center [127, 146] width 44 height 18
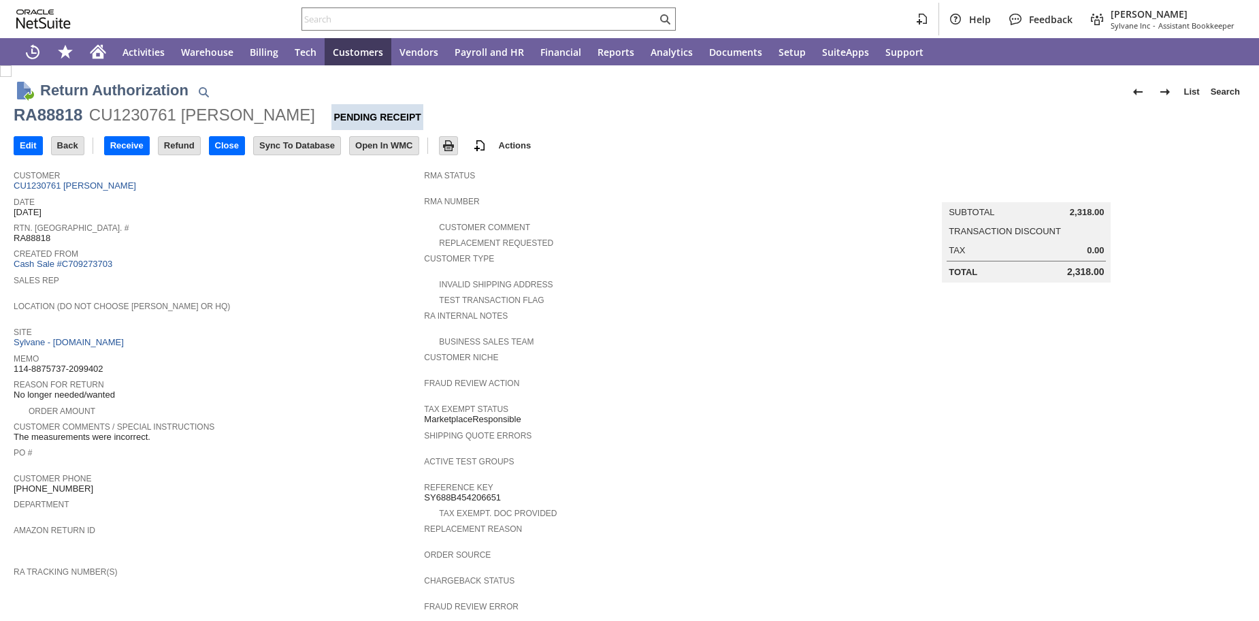
click at [328, 457] on span "PO #" at bounding box center [216, 451] width 404 height 14
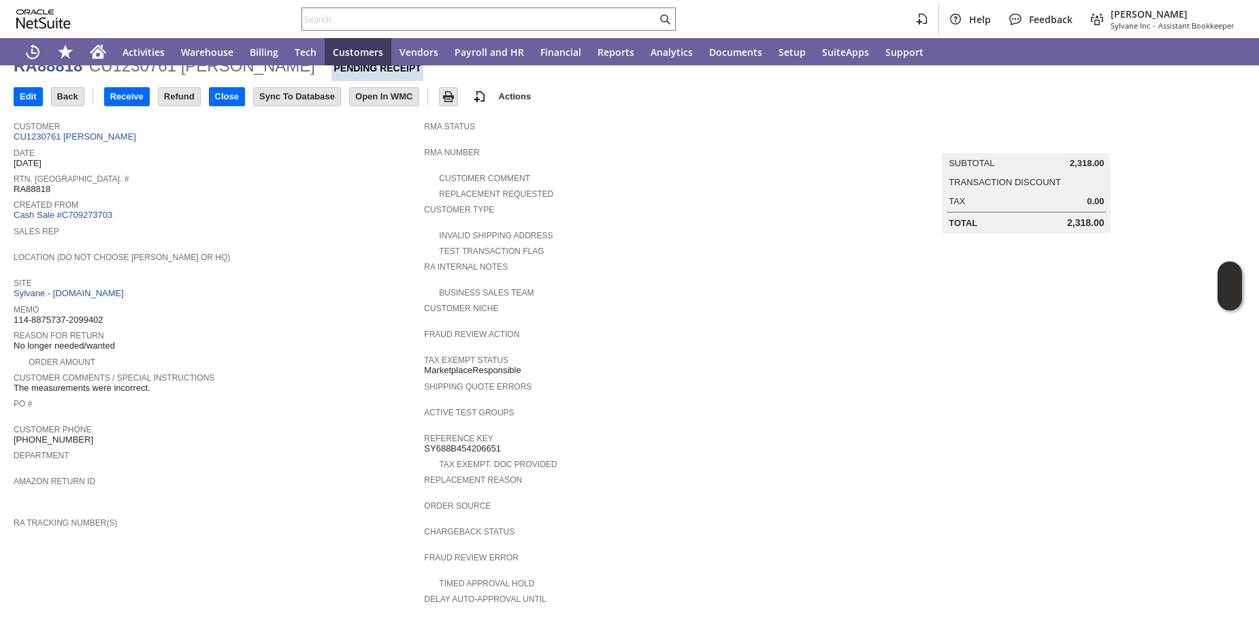
scroll to position [78, 0]
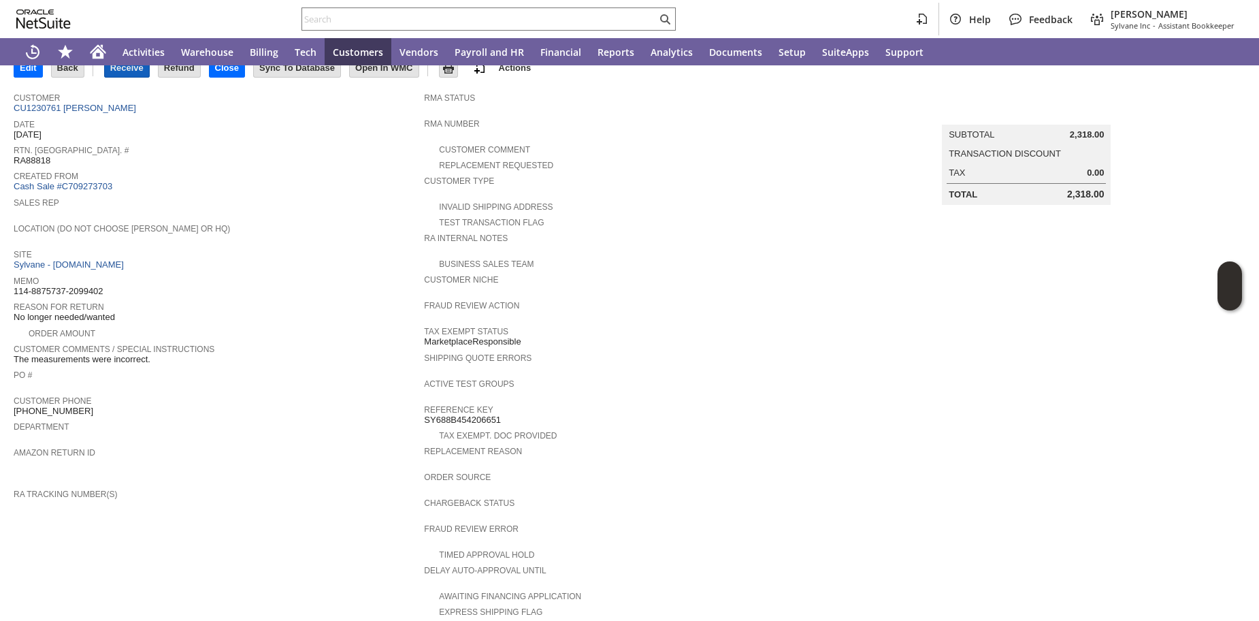
click at [144, 74] on input "Receive" at bounding box center [127, 68] width 44 height 18
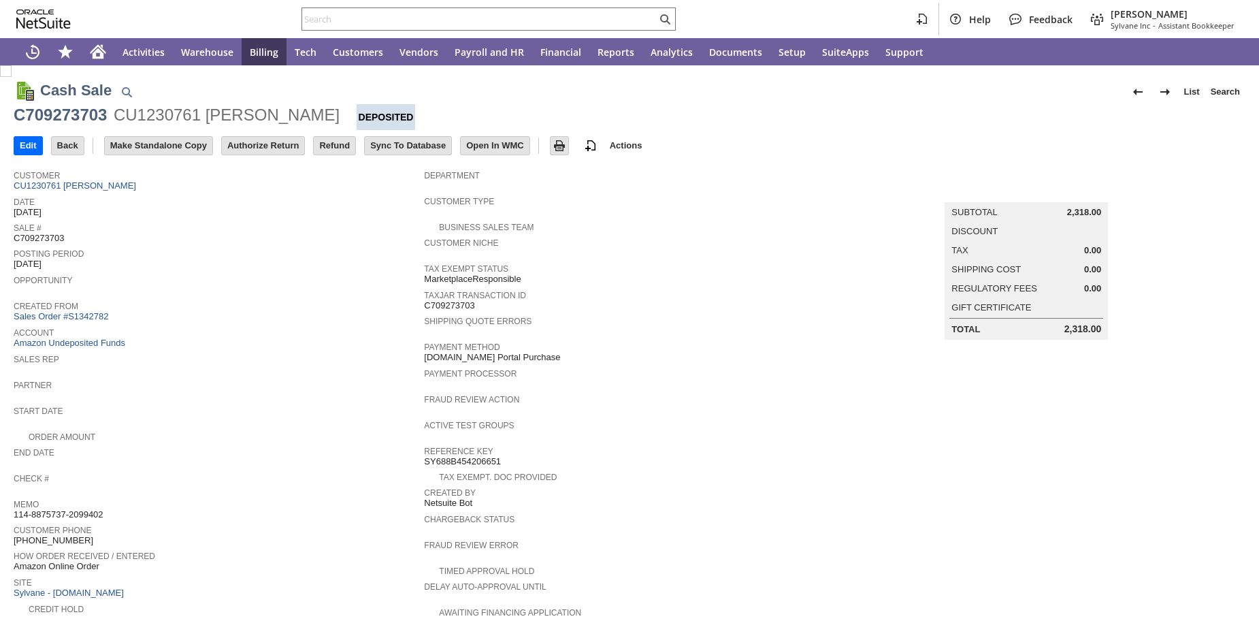
scroll to position [155, 0]
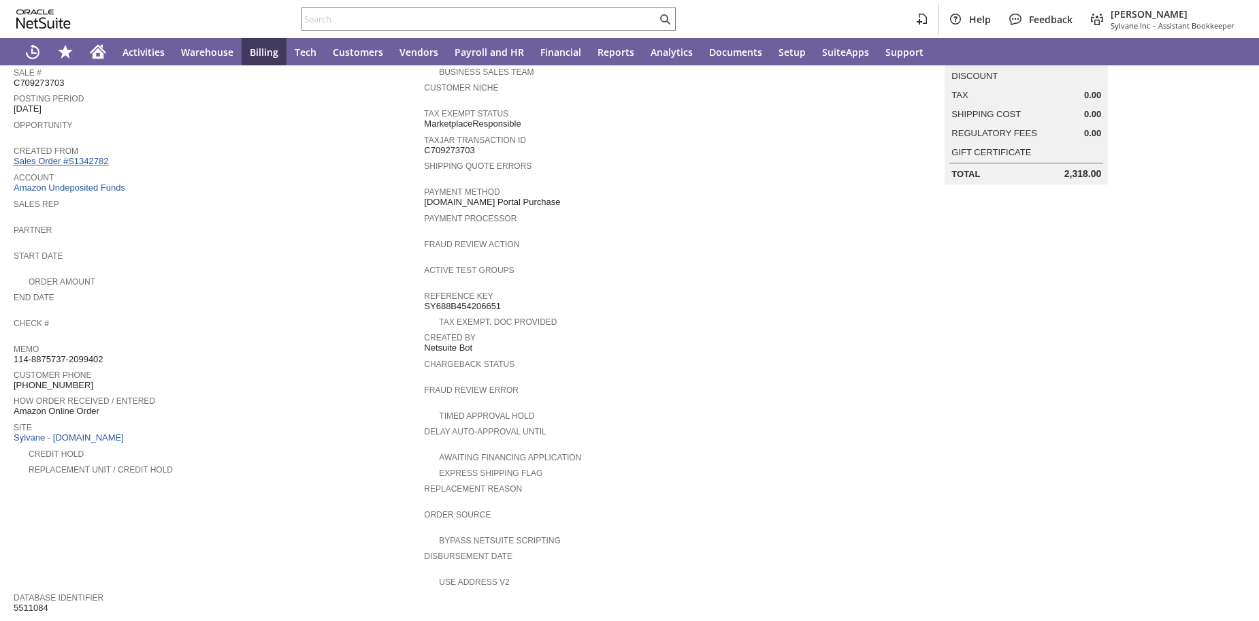
click at [83, 165] on link "Sales Order #S1342782" at bounding box center [63, 161] width 98 height 10
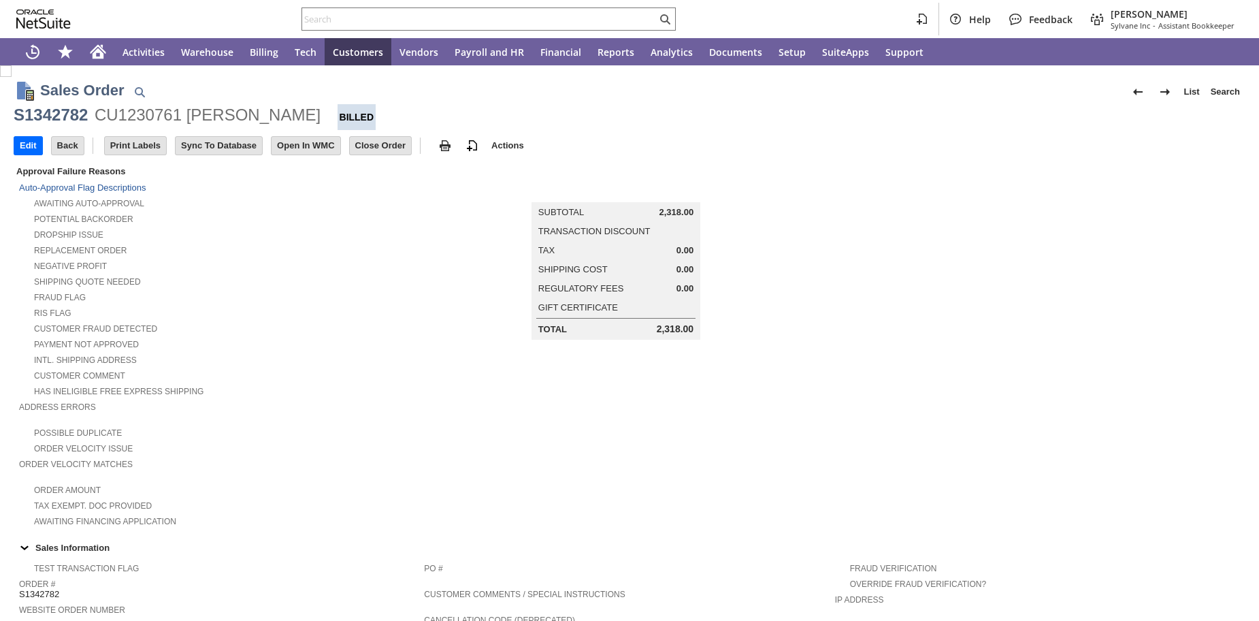
scroll to position [691, 0]
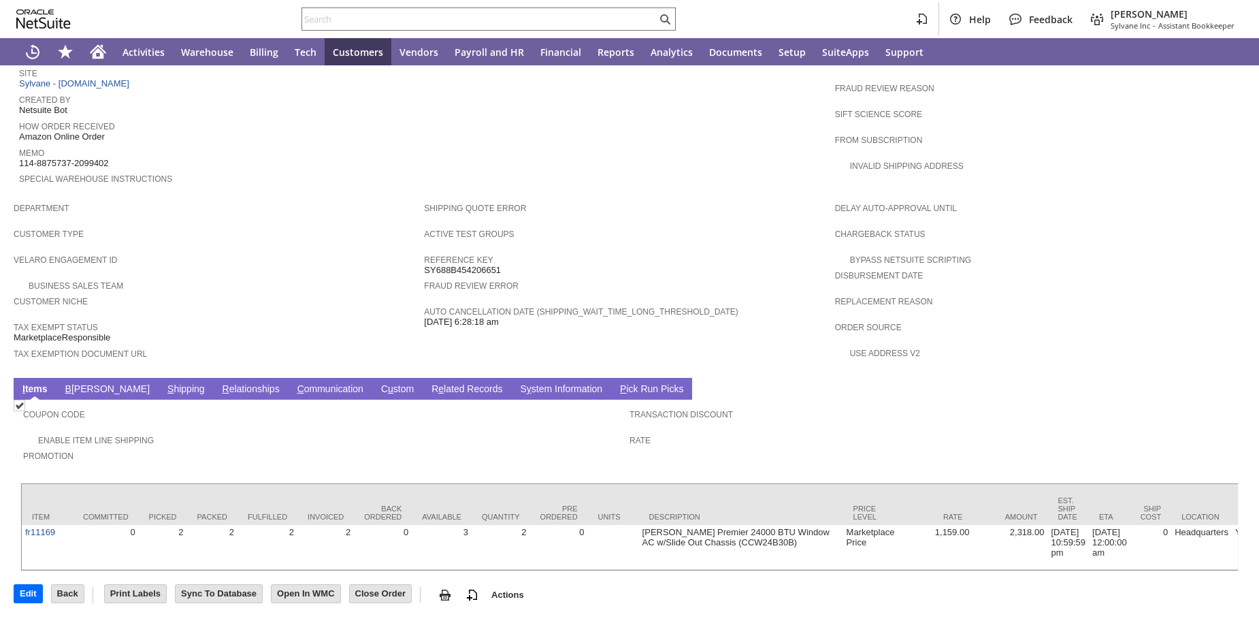
click at [164, 383] on link "S hipping" at bounding box center [186, 389] width 44 height 13
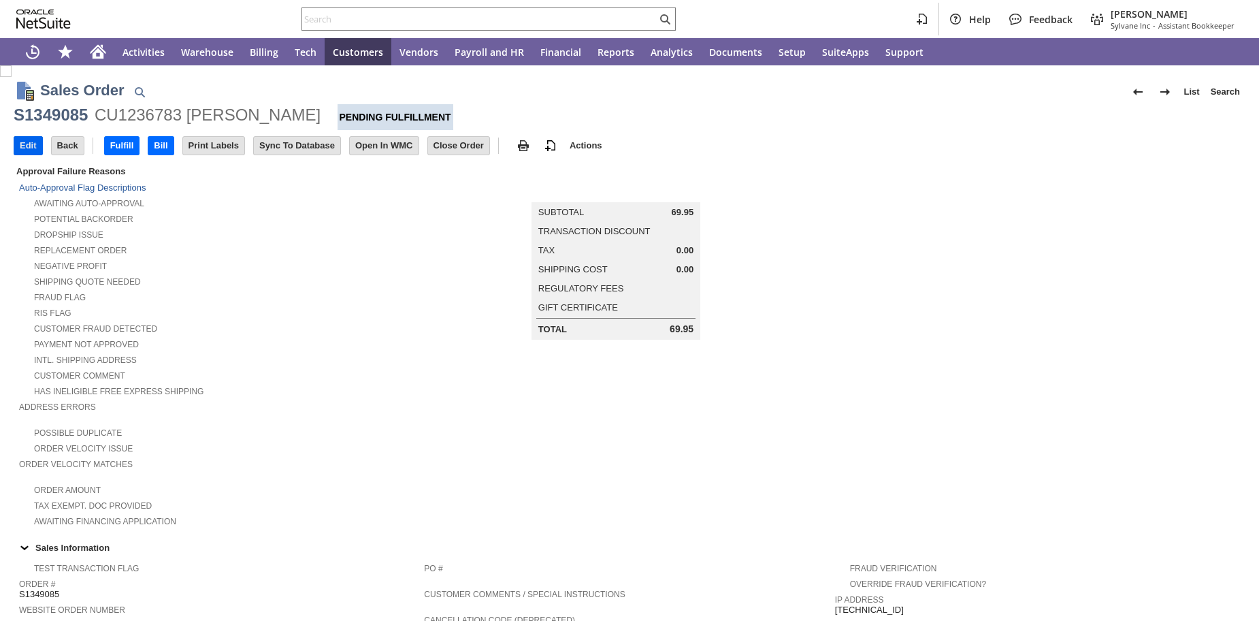
click at [29, 148] on input "Edit" at bounding box center [28, 146] width 28 height 18
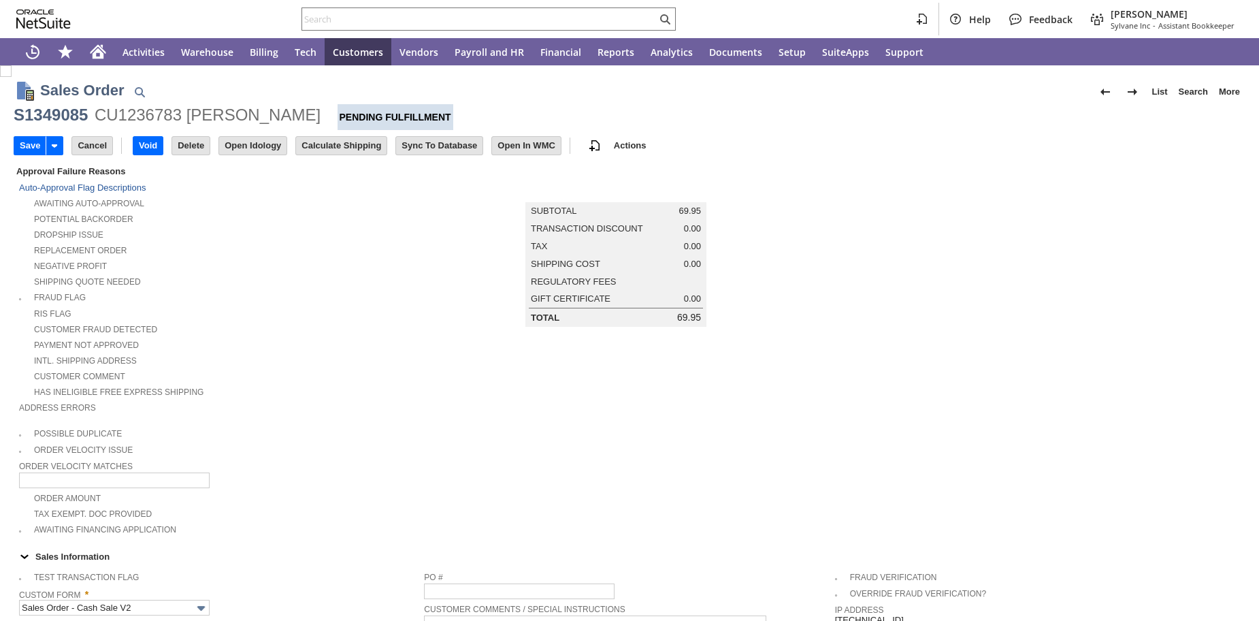
type input "Intelligent Recommendations ⁰"
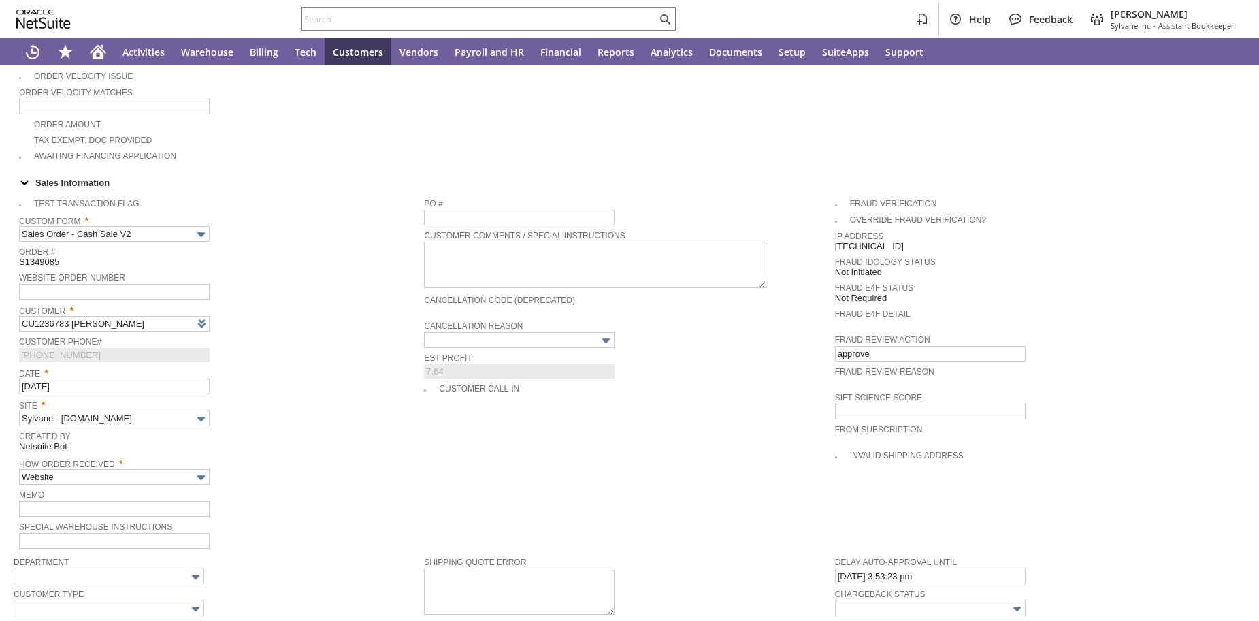
scroll to position [979, 0]
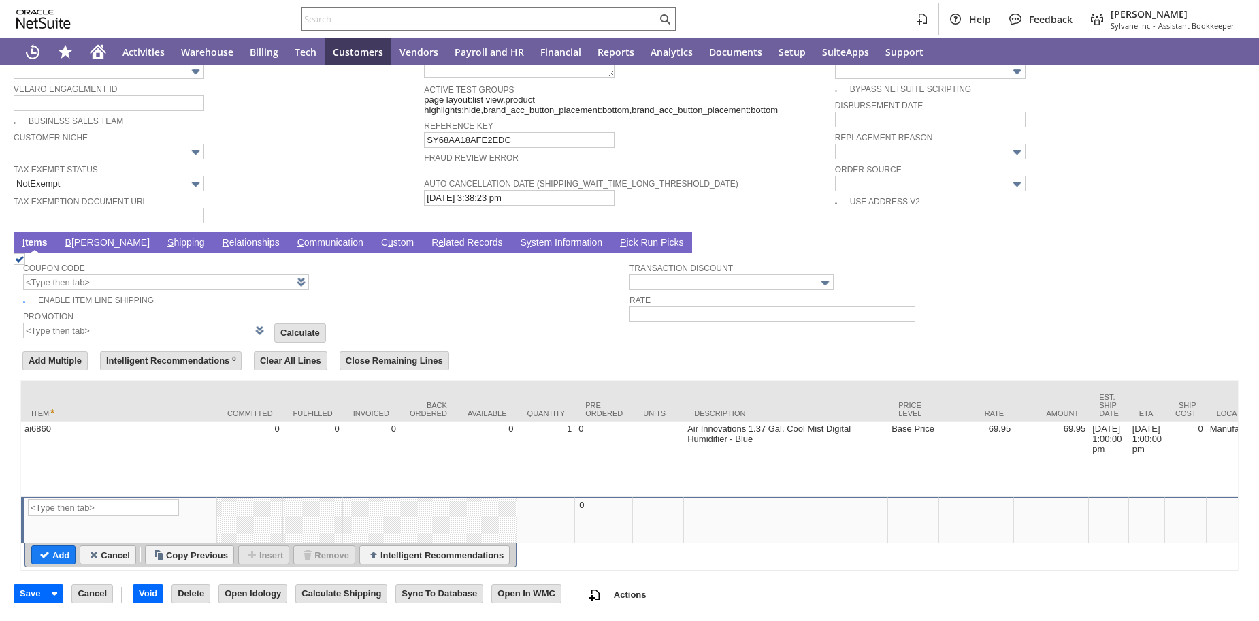
click at [92, 237] on link "B illing" at bounding box center [107, 243] width 91 height 13
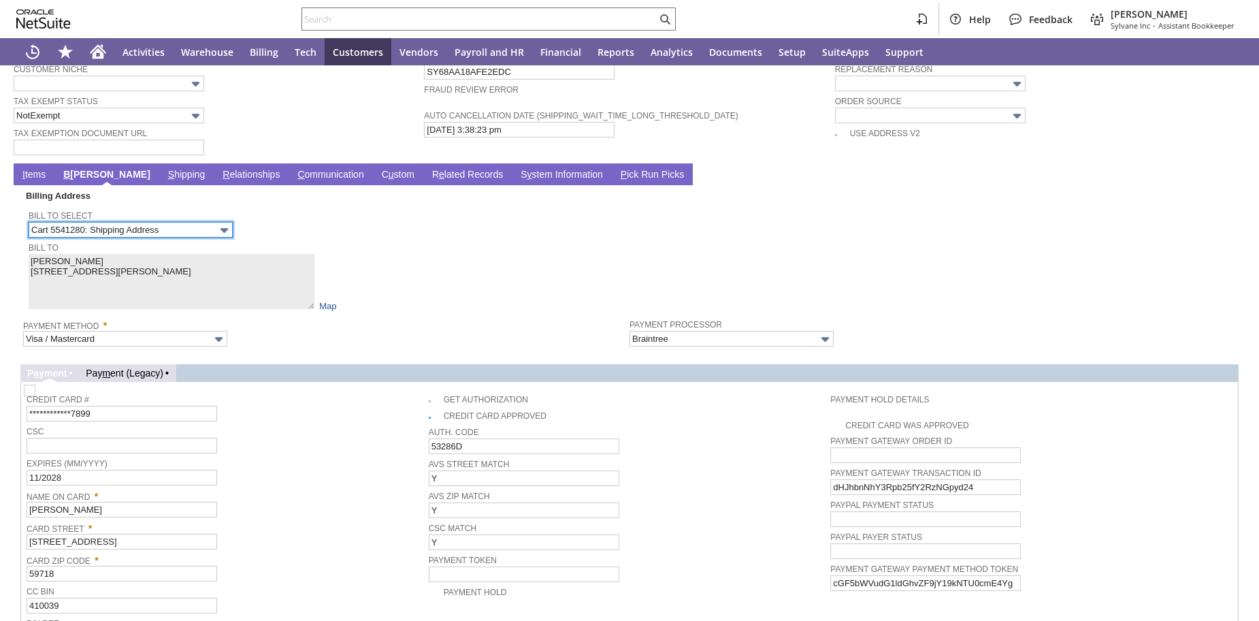
scroll to position [591, 0]
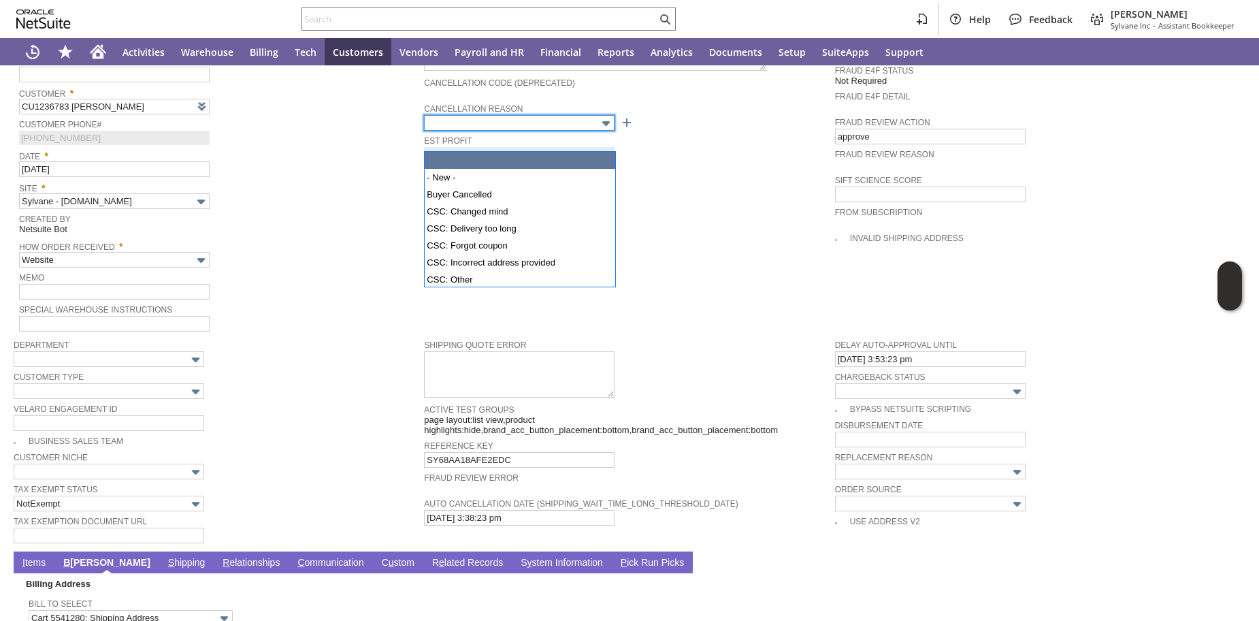
click at [536, 131] on input "text" at bounding box center [519, 123] width 191 height 16
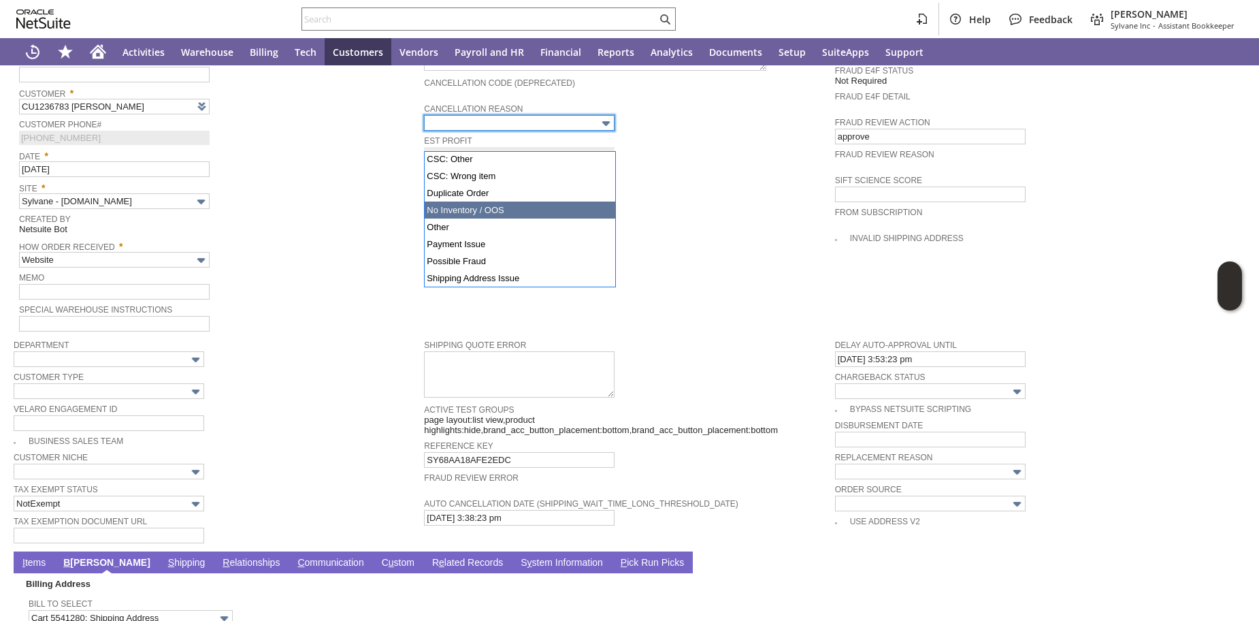
type input "No Inventory / OOS"
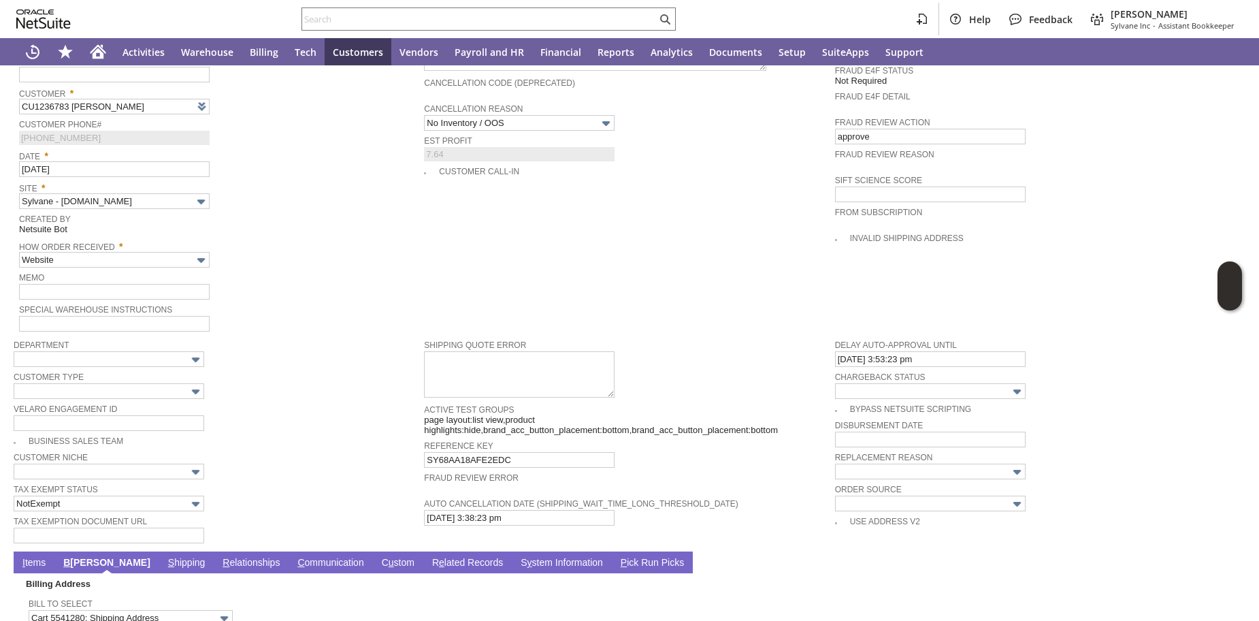
click at [401, 209] on div "Site * Sylvane - www.sylvane.com" at bounding box center [218, 193] width 398 height 31
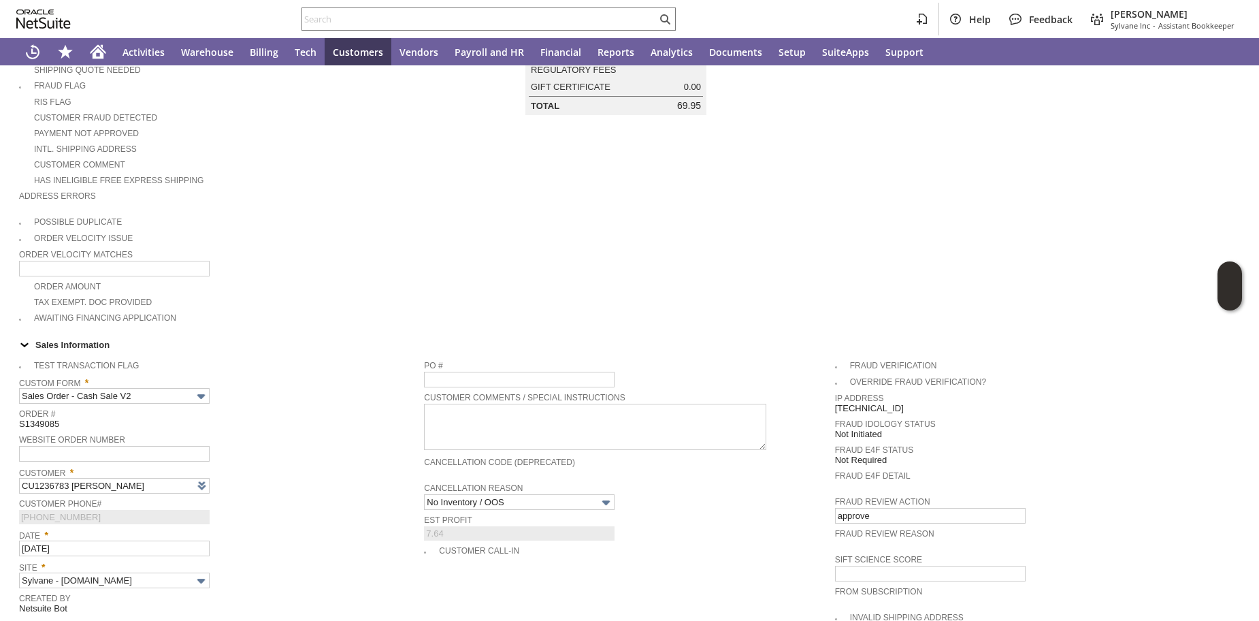
scroll to position [0, 0]
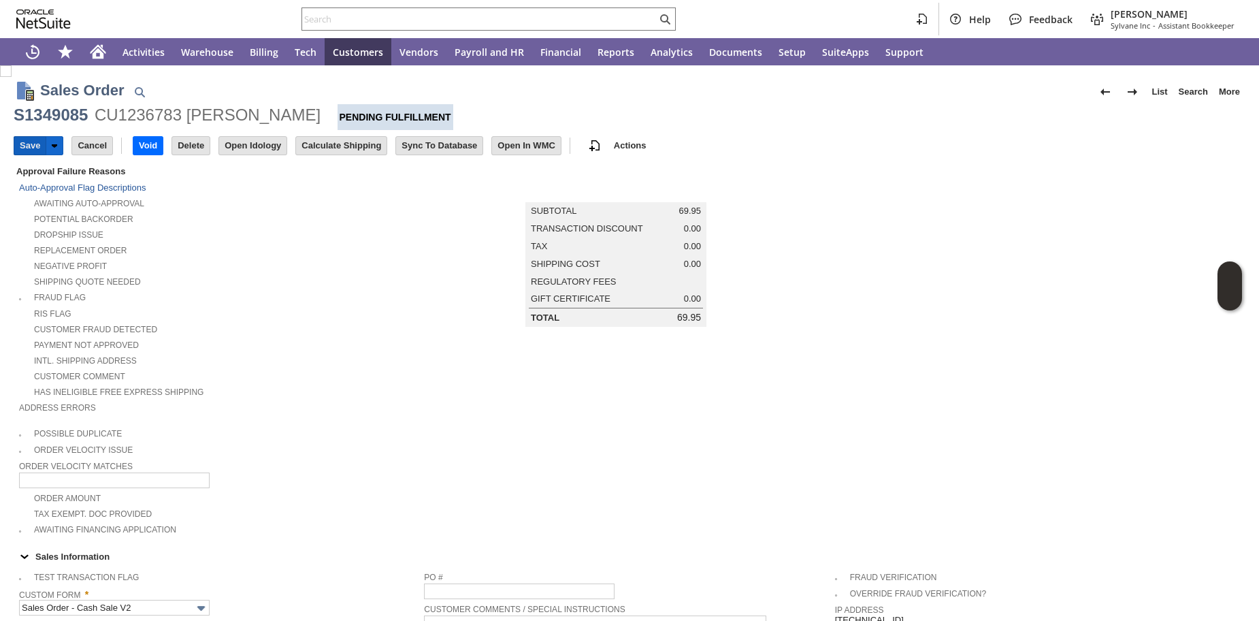
click at [31, 149] on input "Save" at bounding box center [29, 146] width 31 height 18
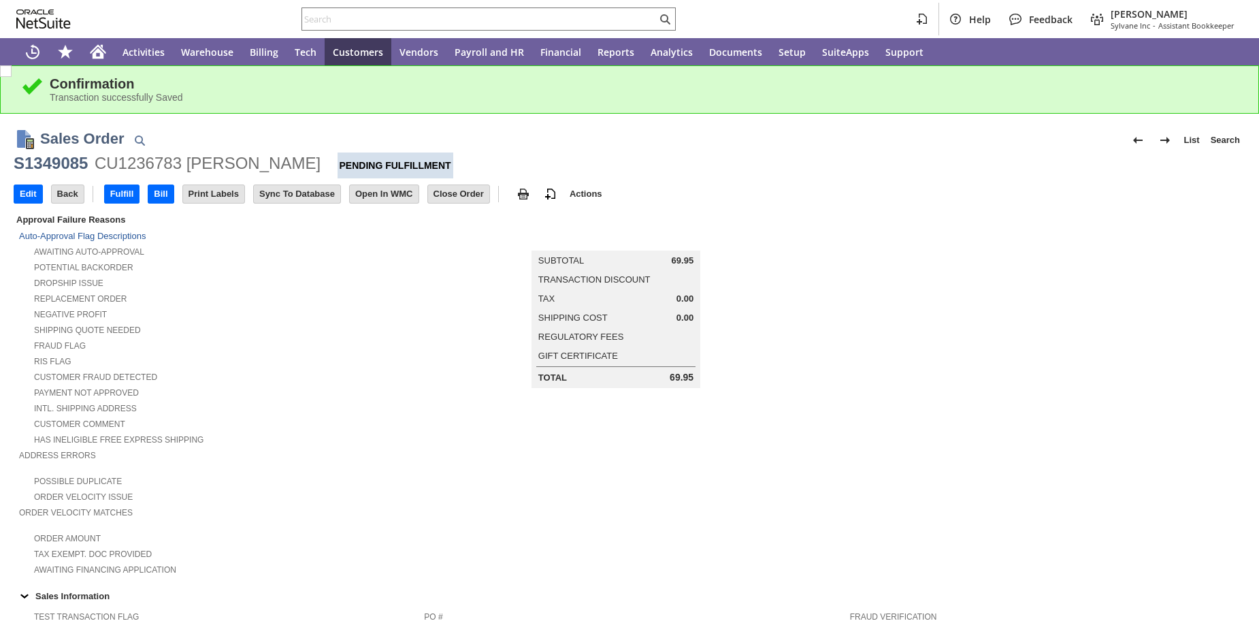
click at [342, 274] on td "Potential Backorder" at bounding box center [221, 267] width 405 height 16
click at [483, 195] on input "Close Order" at bounding box center [458, 194] width 61 height 18
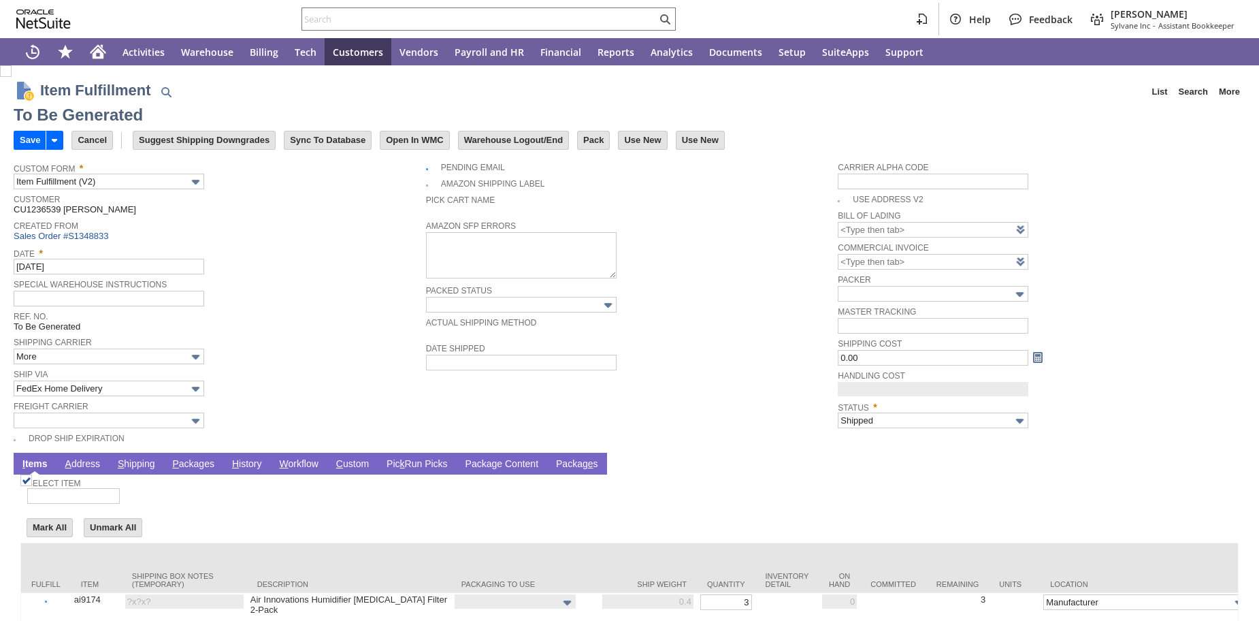
type input "0.00"
click at [212, 471] on link "P ackages" at bounding box center [193, 464] width 49 height 13
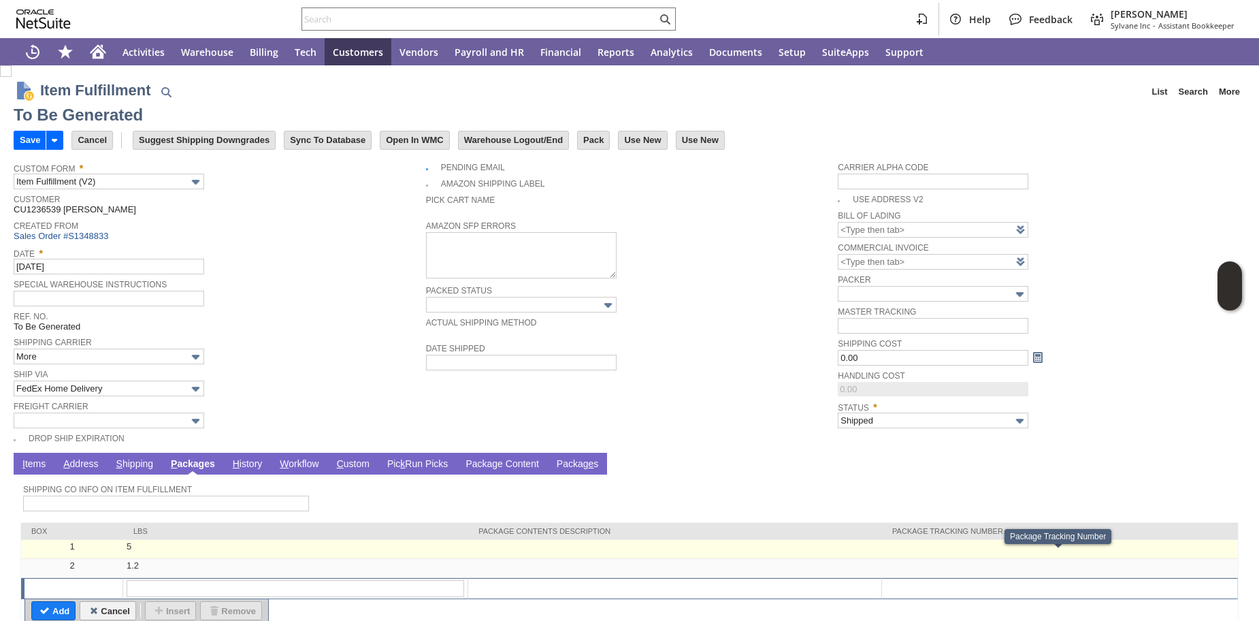
click at [954, 559] on td at bounding box center [1060, 549] width 356 height 19
type input "OK"
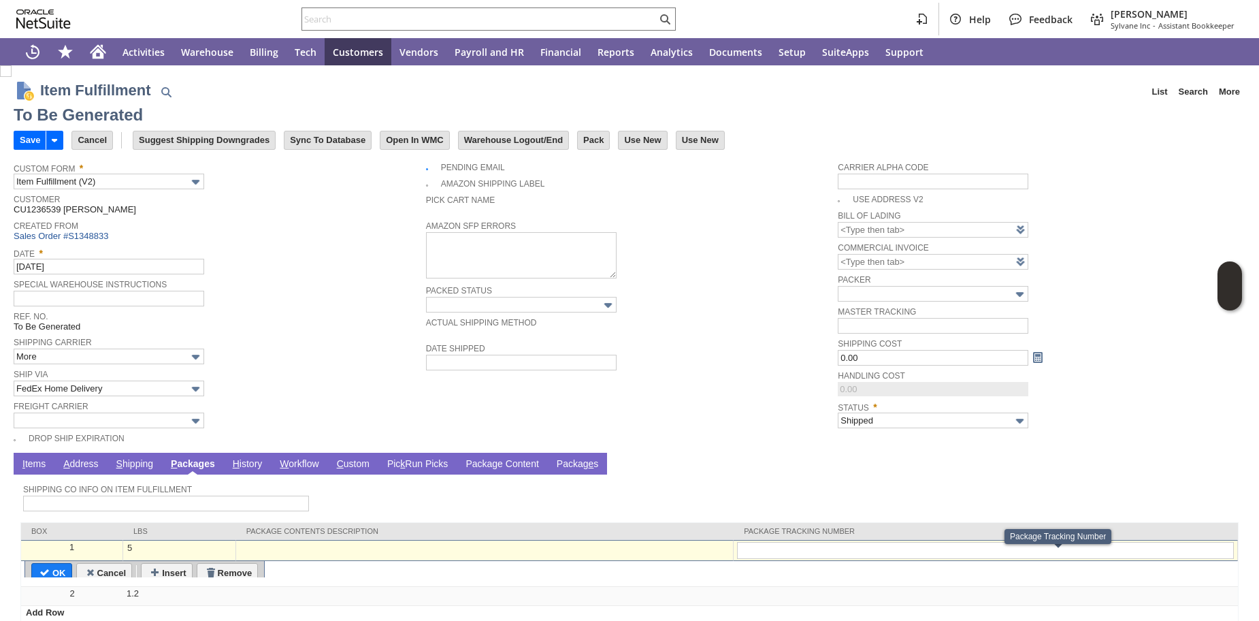
type input "392481891916"
type input "1.2"
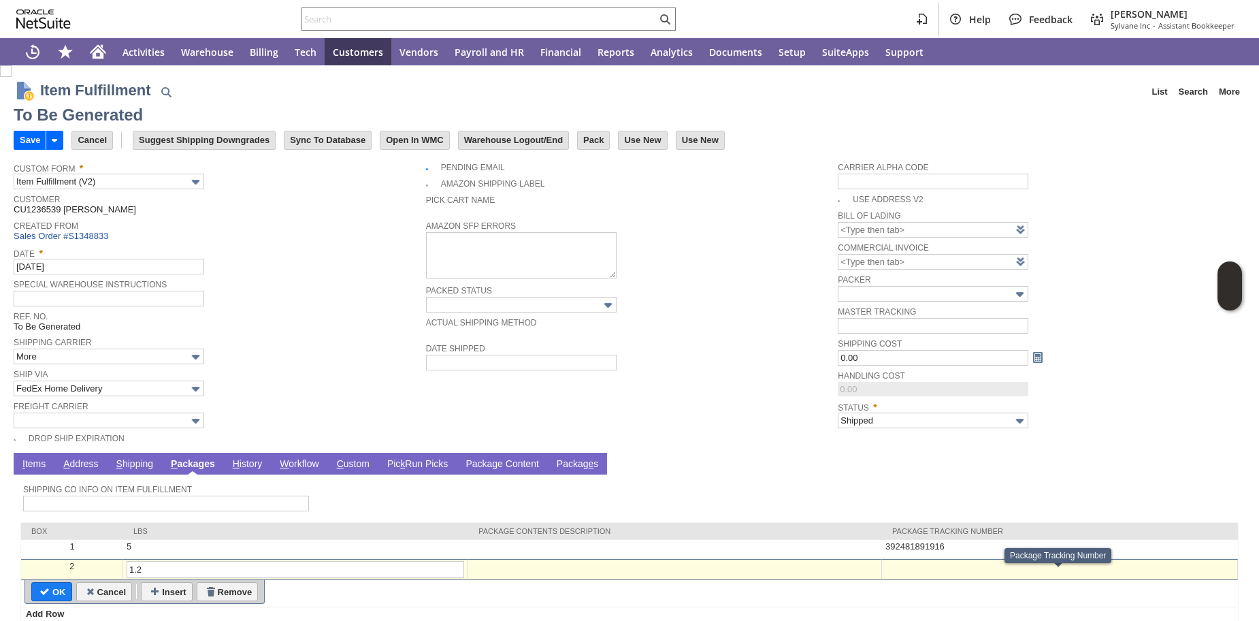
click at [956, 572] on div at bounding box center [1060, 567] width 348 height 12
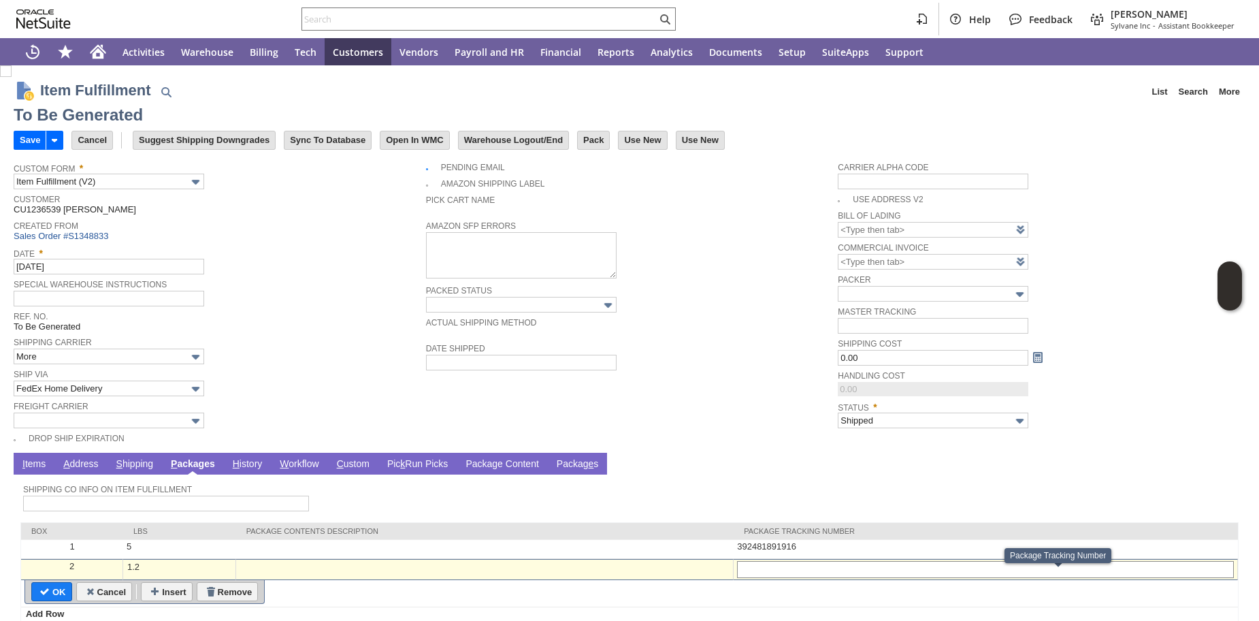
type input "v"
type input "392481917129"
type input "Add"
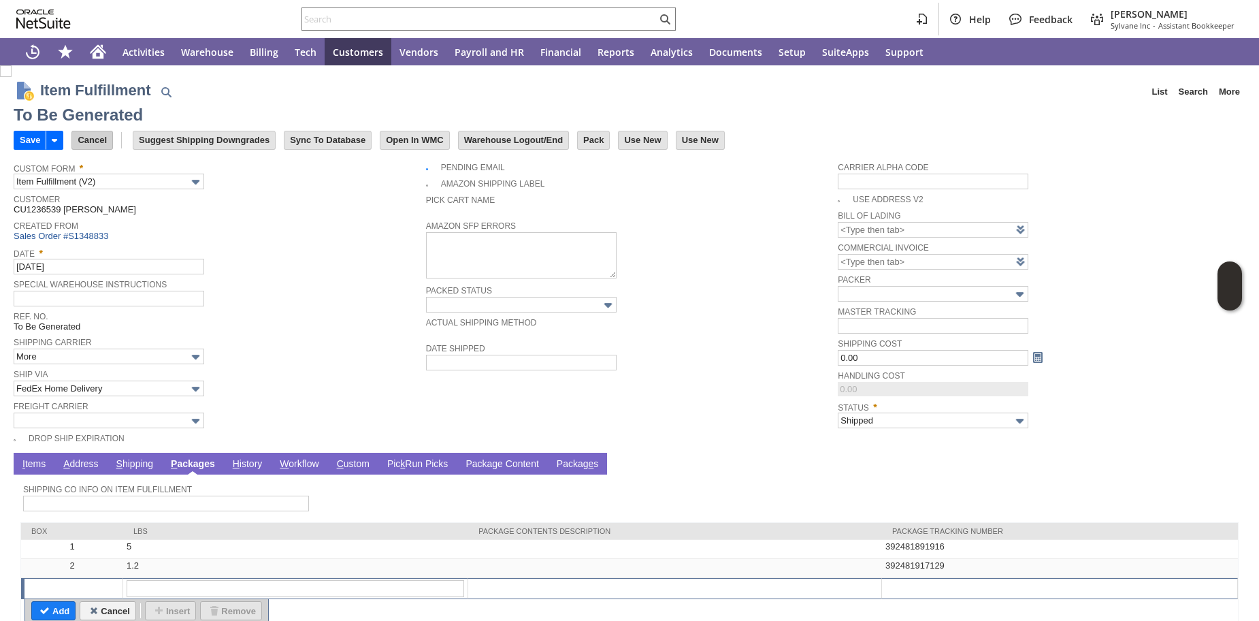
drag, startPoint x: 31, startPoint y: 144, endPoint x: 86, endPoint y: 141, distance: 55.9
click at [31, 144] on input "Save" at bounding box center [29, 140] width 31 height 18
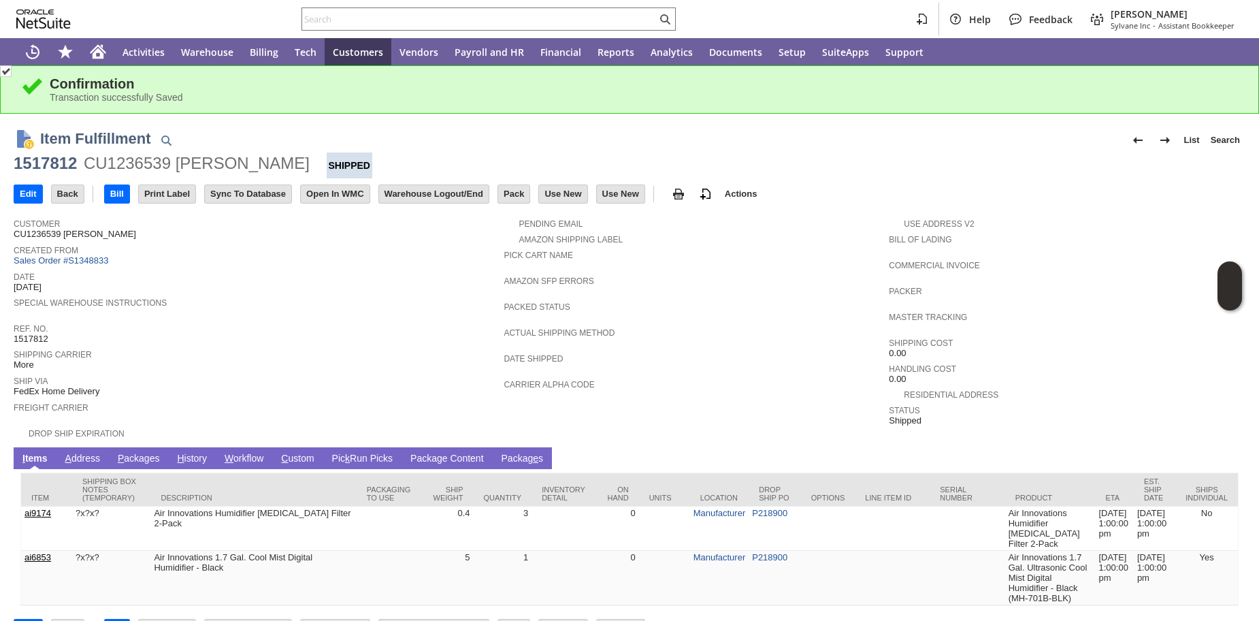
click at [186, 278] on span "Date" at bounding box center [255, 275] width 483 height 14
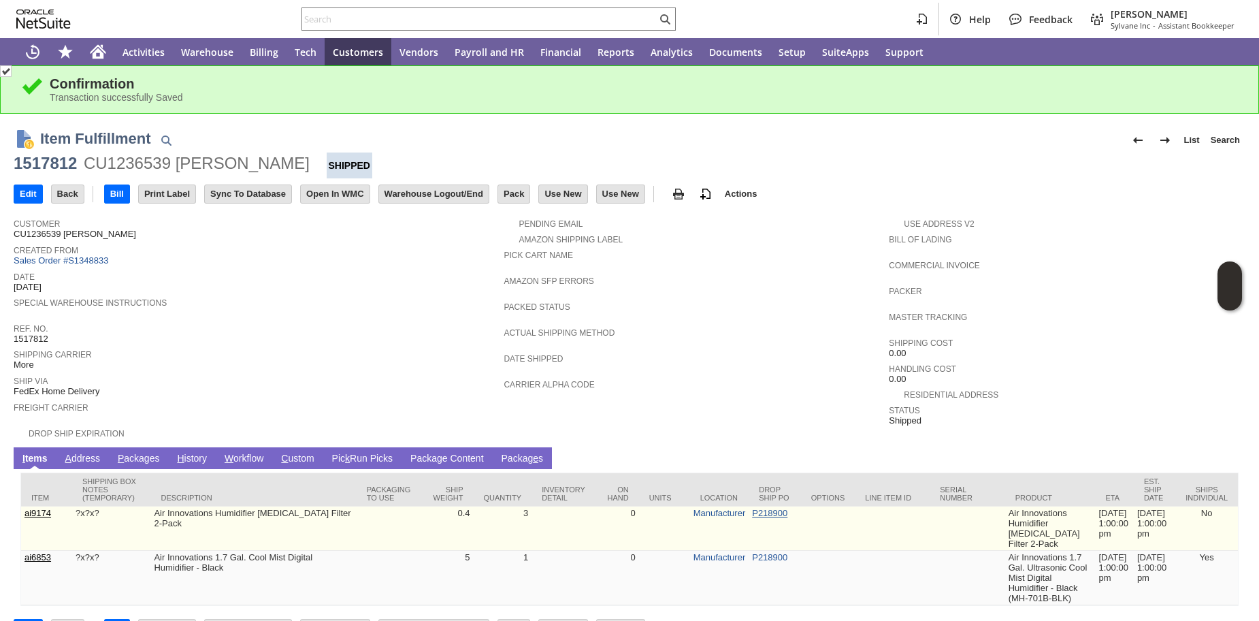
click at [779, 518] on link "P218900" at bounding box center [769, 513] width 35 height 10
